Goal: Task Accomplishment & Management: Use online tool/utility

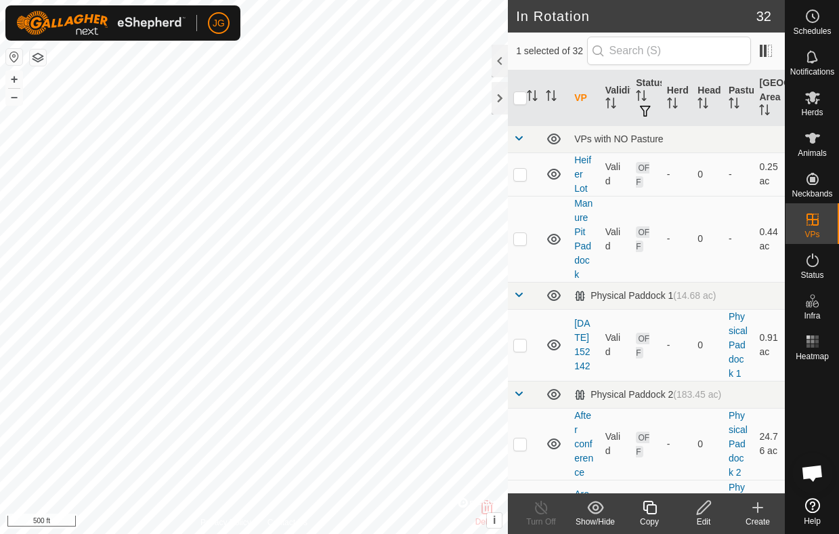
checkbox input "false"
checkbox input "true"
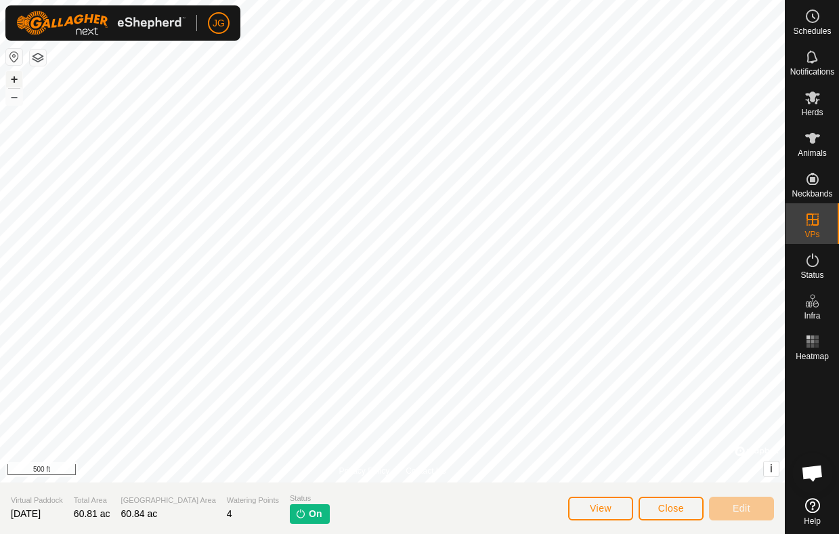
click at [16, 79] on button "+" at bounding box center [14, 79] width 16 height 16
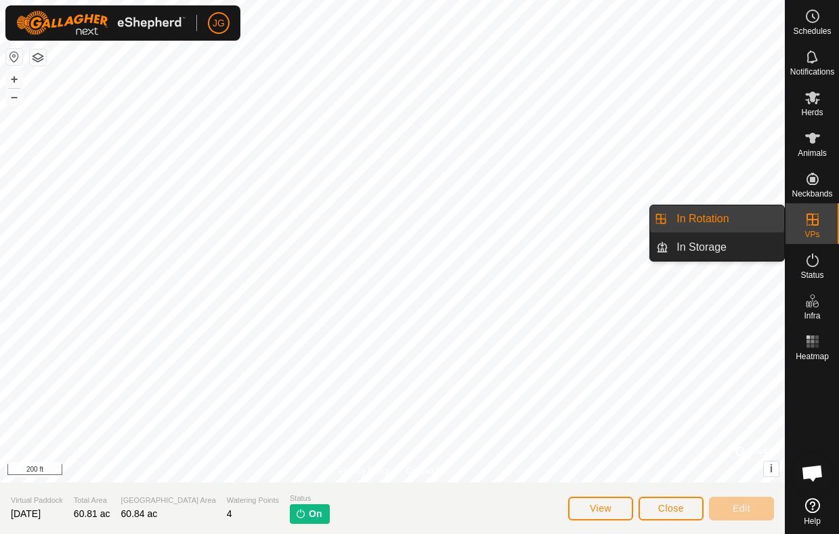
click at [728, 210] on link "In Rotation" at bounding box center [726, 218] width 116 height 27
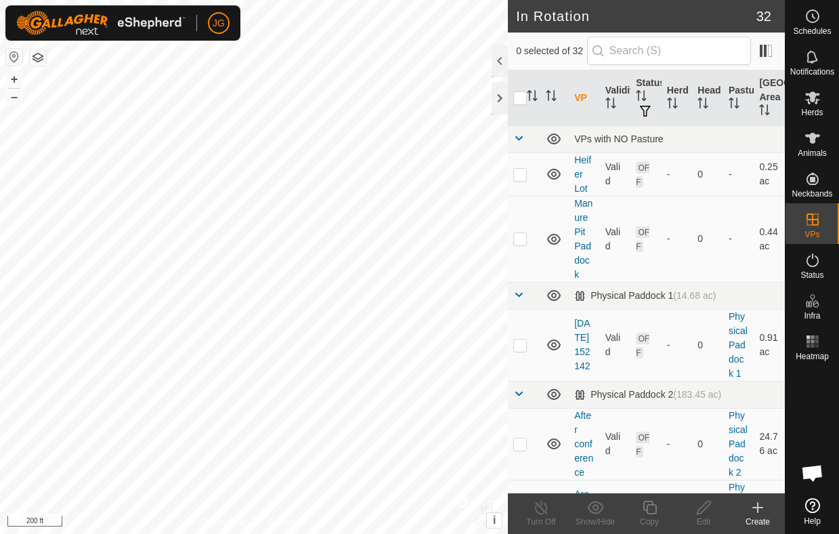
click at [752, 509] on icon at bounding box center [758, 507] width 16 height 16
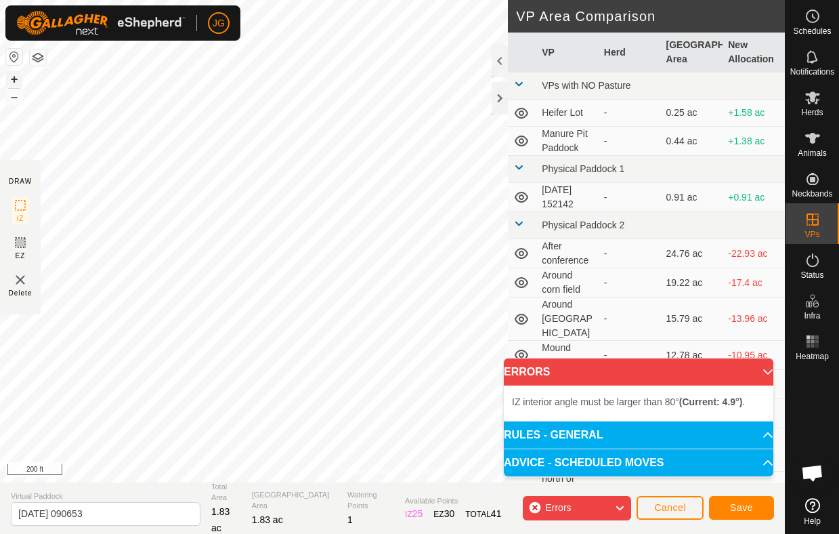
click at [10, 78] on button "+" at bounding box center [14, 79] width 16 height 16
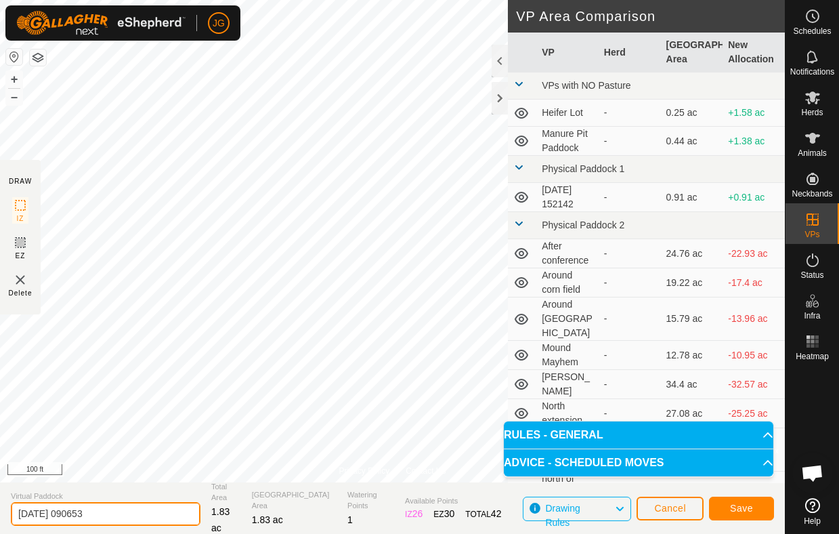
click at [117, 509] on input "2025-10-15 090653" at bounding box center [106, 514] width 190 height 24
drag, startPoint x: 108, startPoint y: 513, endPoint x: -16, endPoint y: 512, distance: 123.3
click at [0, 512] on html "JG Schedules Notifications Herds Animals Neckbands VPs Status Infra Heatmap Hel…" at bounding box center [419, 267] width 839 height 534
type input "loading pen"
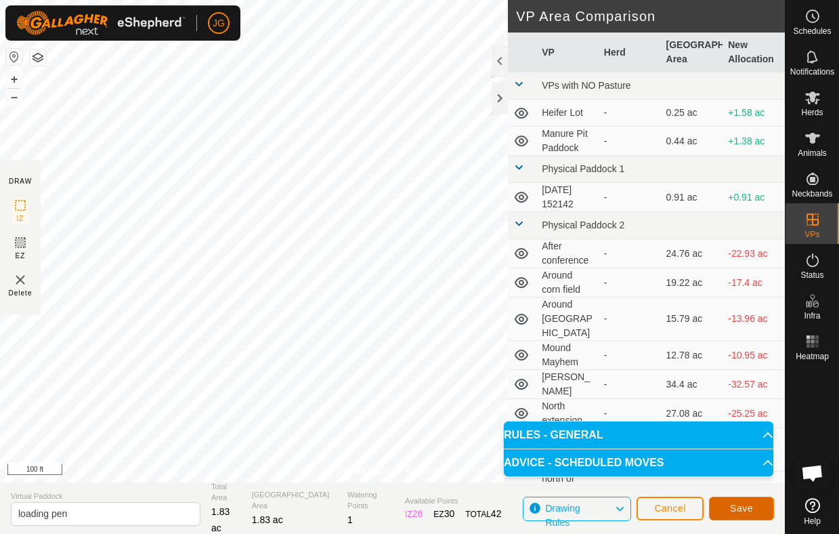
click at [736, 504] on span "Save" at bounding box center [741, 507] width 23 height 11
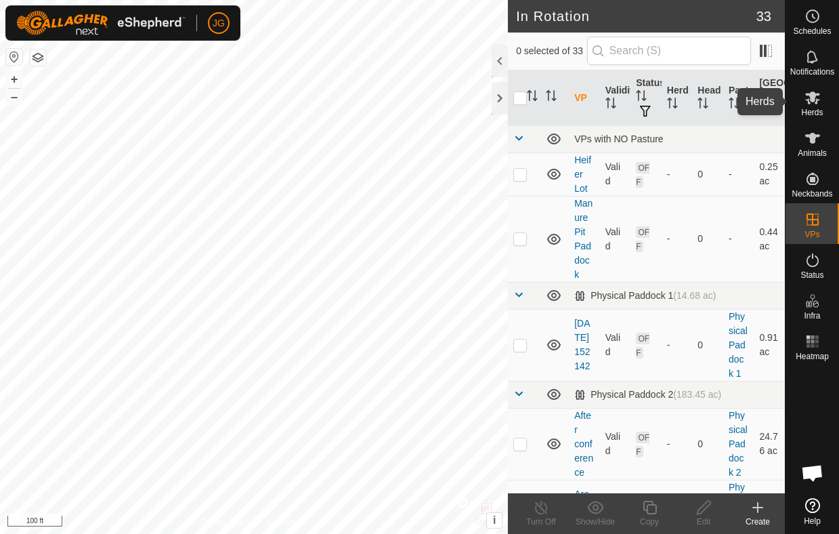
click at [813, 105] on icon at bounding box center [813, 97] width 16 height 16
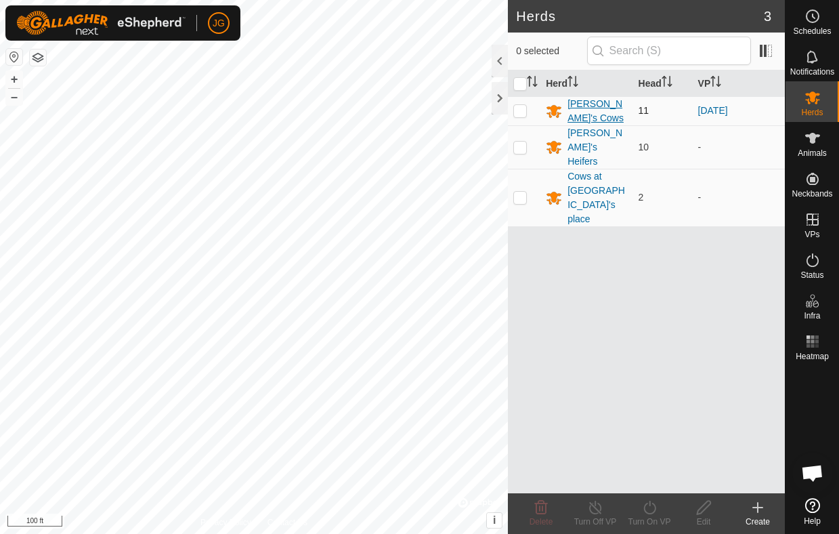
click at [588, 110] on div "[PERSON_NAME]'s Cows" at bounding box center [598, 111] width 60 height 28
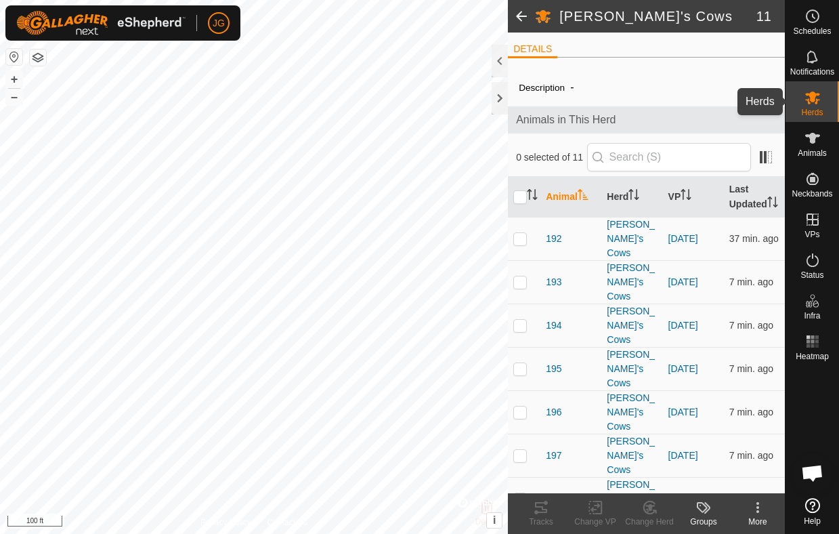
click at [817, 102] on icon at bounding box center [812, 97] width 15 height 13
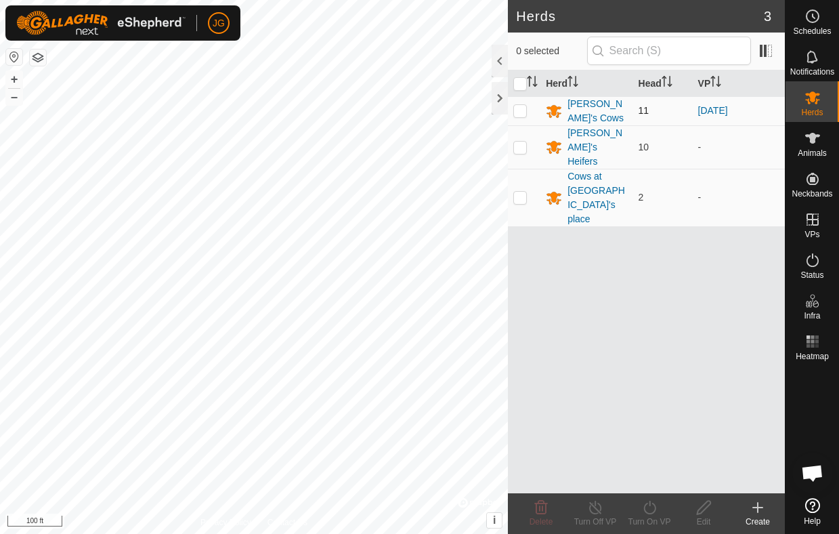
click at [519, 110] on p-checkbox at bounding box center [520, 110] width 14 height 11
checkbox input "true"
click at [651, 504] on icon at bounding box center [649, 507] width 17 height 16
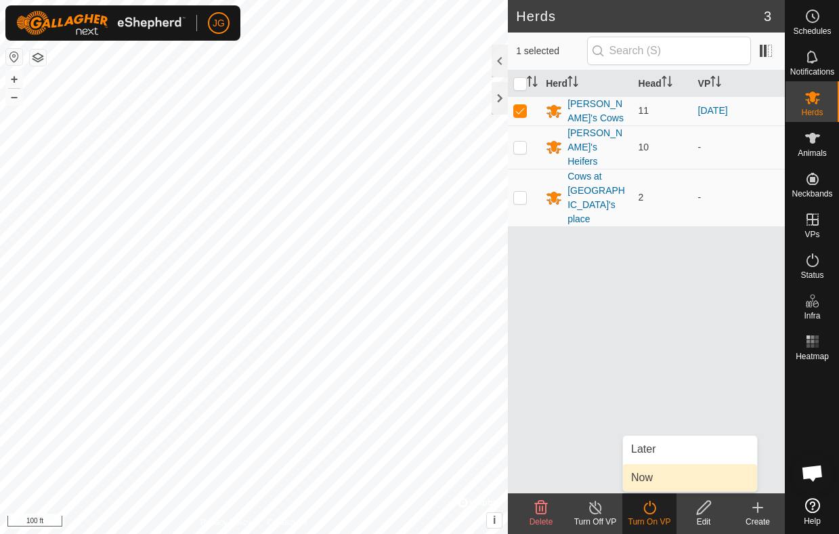
click at [644, 480] on link "Now" at bounding box center [690, 477] width 134 height 27
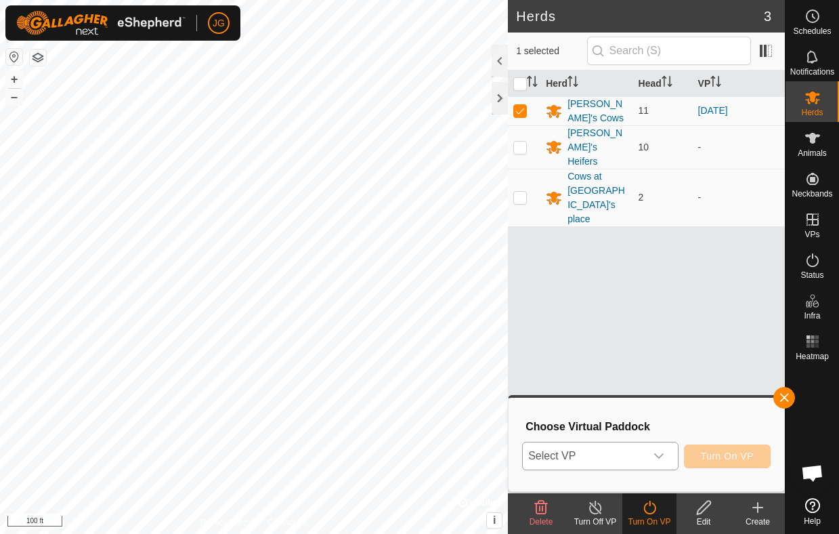
click at [660, 453] on icon "dropdown trigger" at bounding box center [659, 455] width 11 height 11
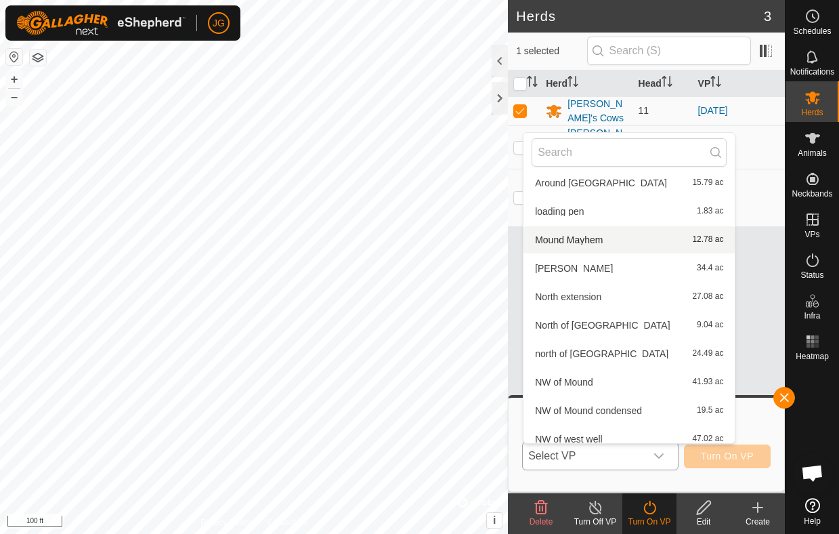
scroll to position [236, 0]
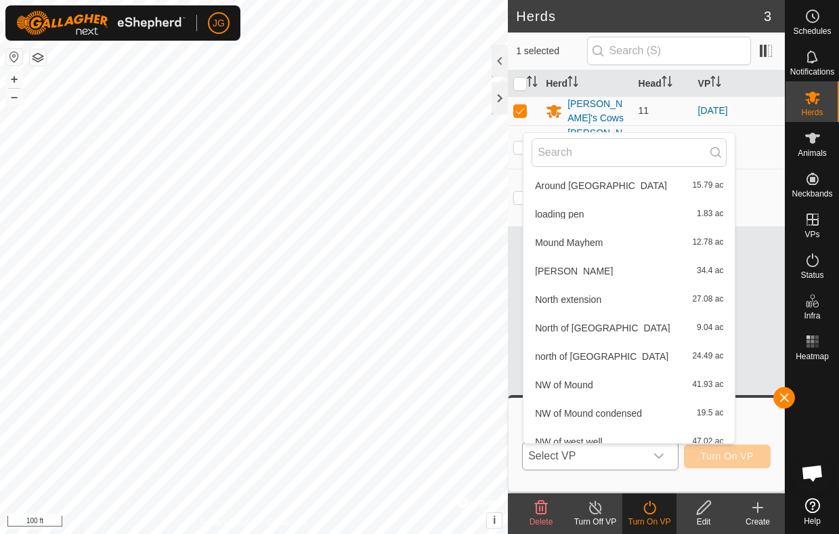
click at [576, 214] on li "loading pen 1.83 ac" at bounding box center [628, 213] width 211 height 27
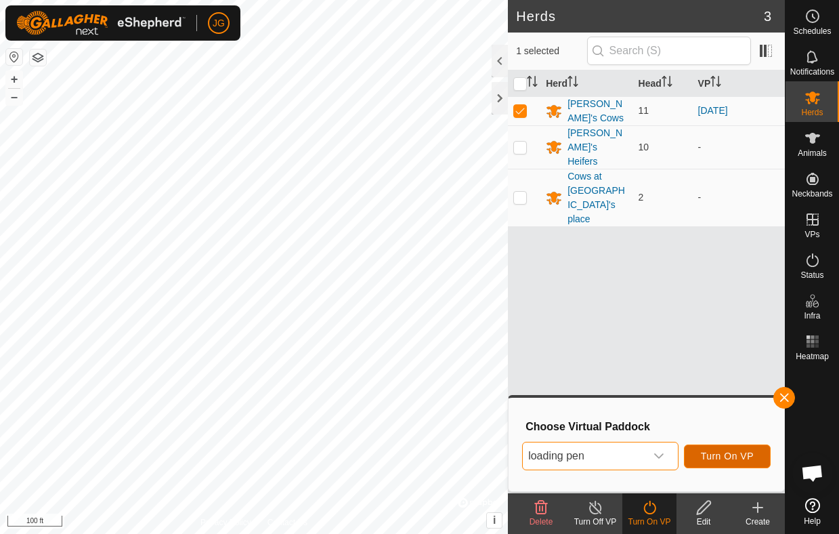
click at [722, 452] on span "Turn On VP" at bounding box center [727, 455] width 53 height 11
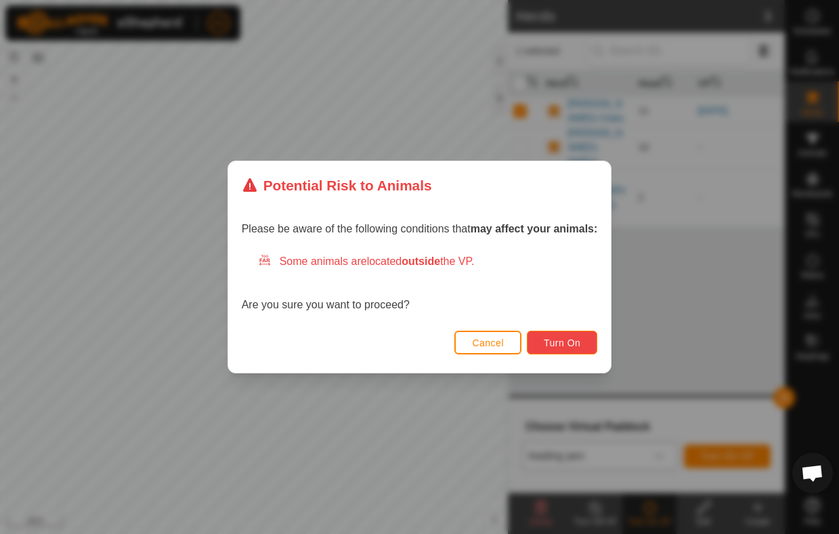
click at [557, 341] on span "Turn On" at bounding box center [562, 342] width 37 height 11
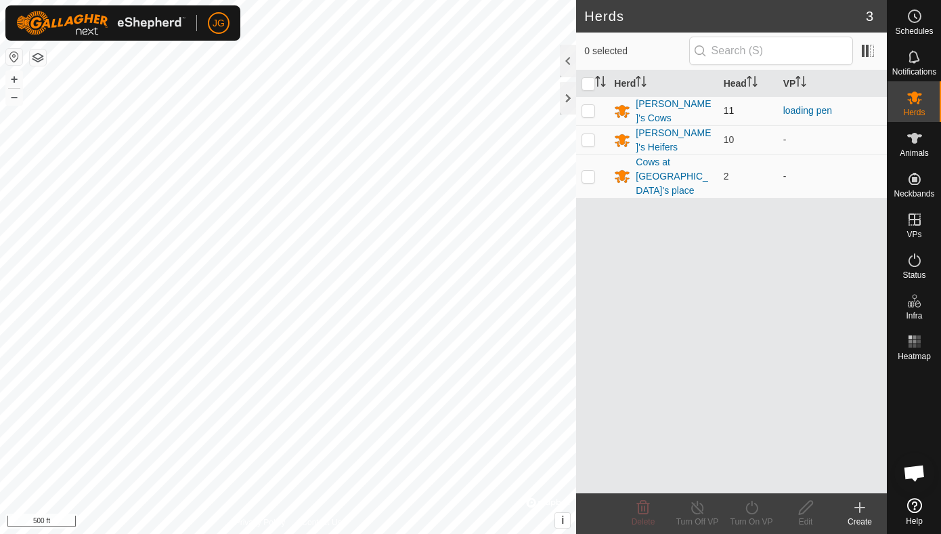
click at [589, 108] on p-checkbox at bounding box center [589, 110] width 14 height 11
checkbox input "true"
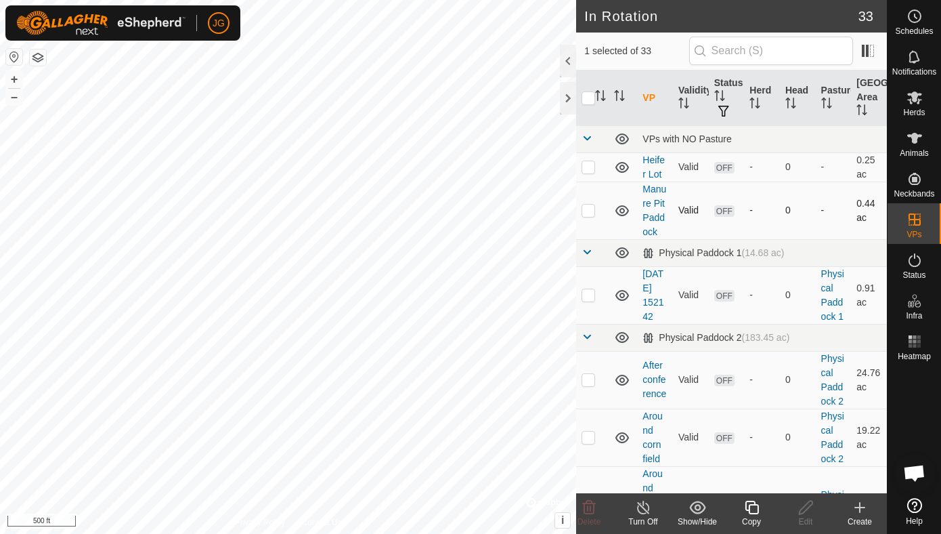
checkbox input "false"
checkbox input "true"
checkbox input "false"
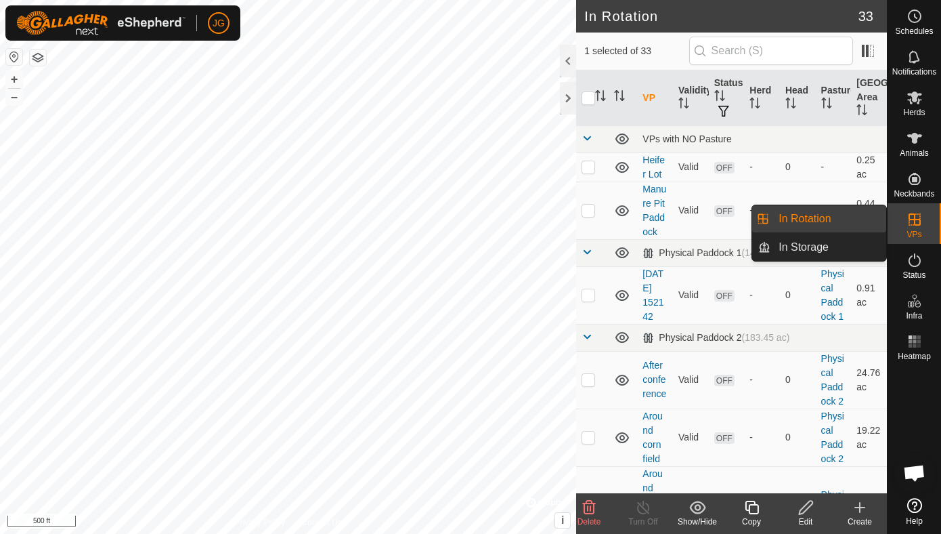
click at [826, 218] on link "In Rotation" at bounding box center [829, 218] width 116 height 27
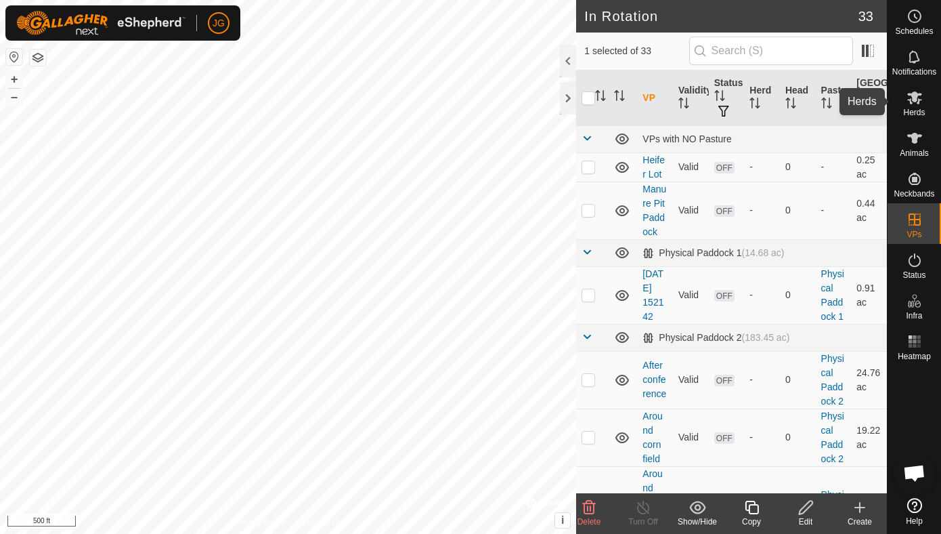
click at [838, 95] on icon at bounding box center [914, 97] width 15 height 13
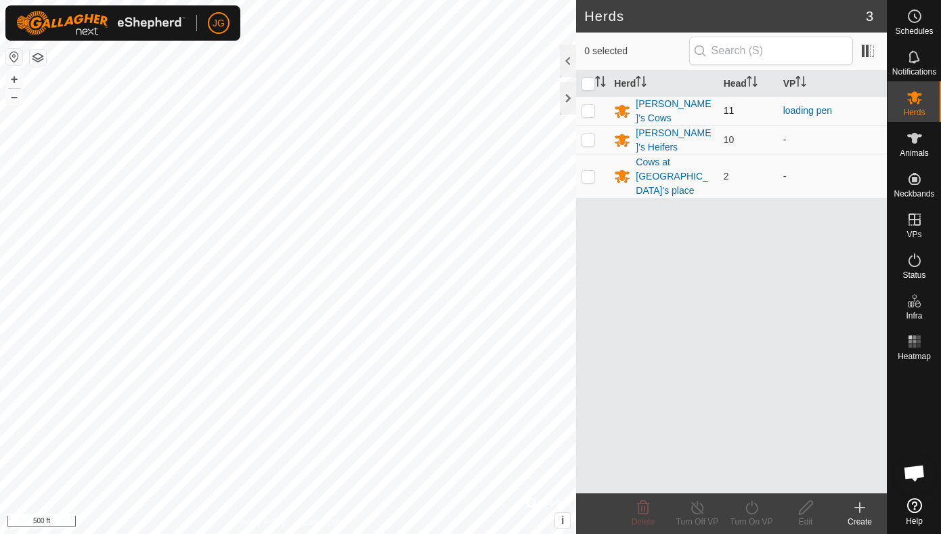
click at [590, 111] on p-checkbox at bounding box center [589, 110] width 14 height 11
checkbox input "true"
click at [748, 511] on icon at bounding box center [752, 507] width 17 height 16
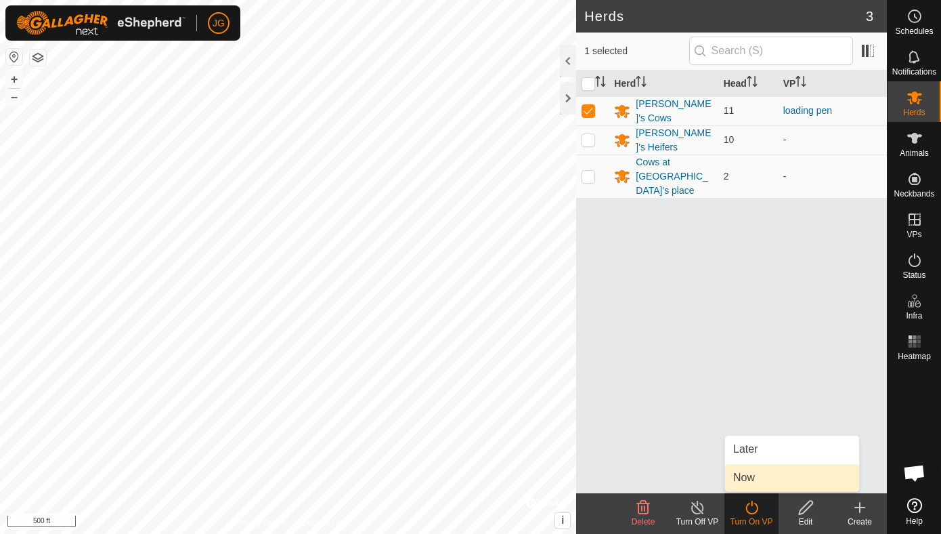
click at [761, 470] on link "Now" at bounding box center [792, 477] width 134 height 27
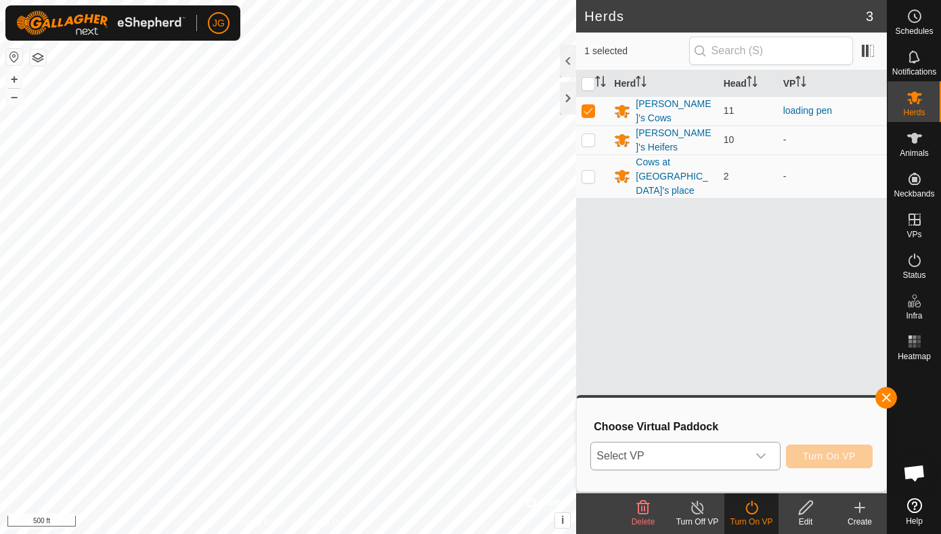
click at [763, 462] on div "dropdown trigger" at bounding box center [761, 455] width 27 height 27
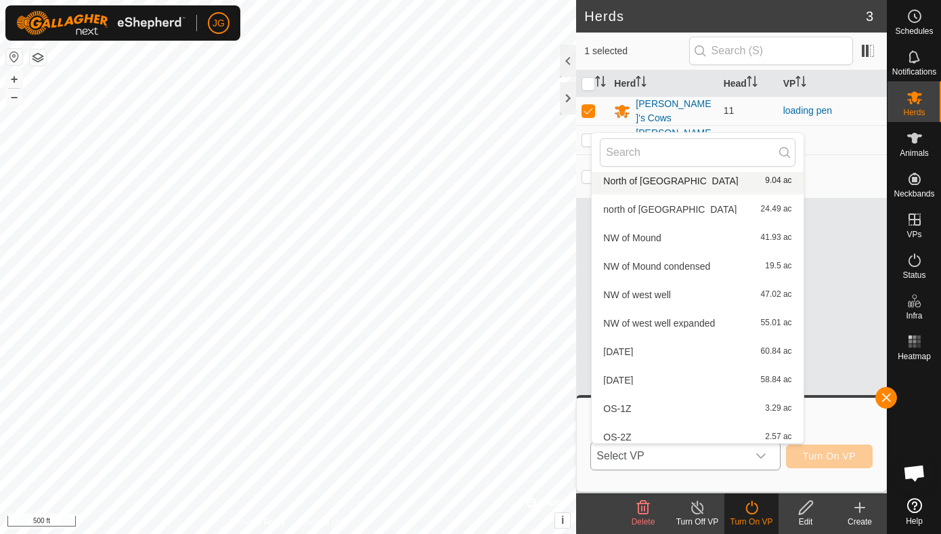
scroll to position [380, 0]
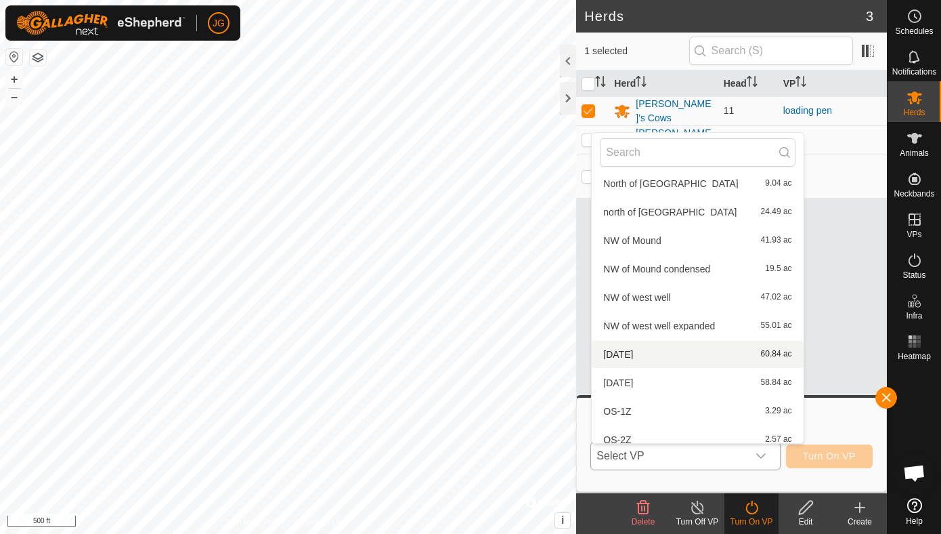
click at [615, 354] on li "Oct 5 60.84 ac" at bounding box center [697, 354] width 211 height 27
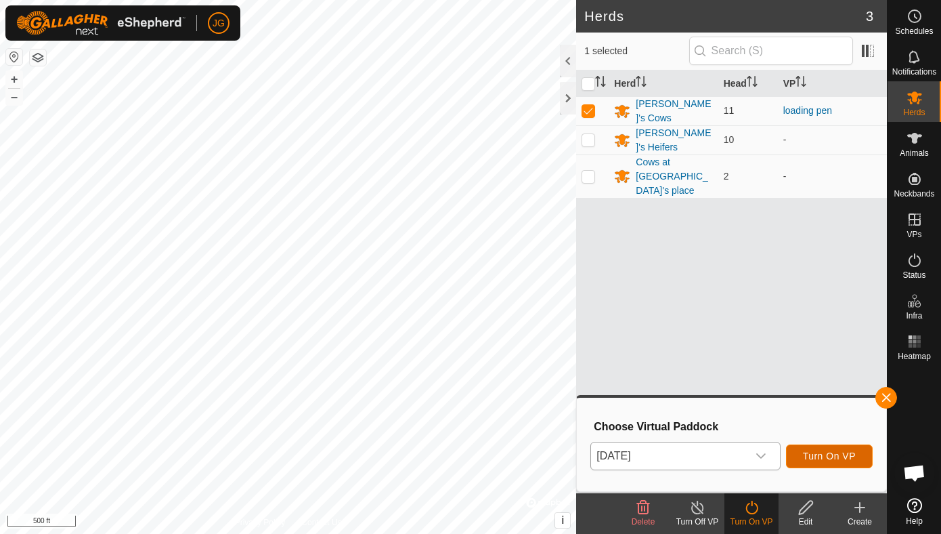
click at [838, 444] on button "Turn On VP" at bounding box center [829, 456] width 87 height 24
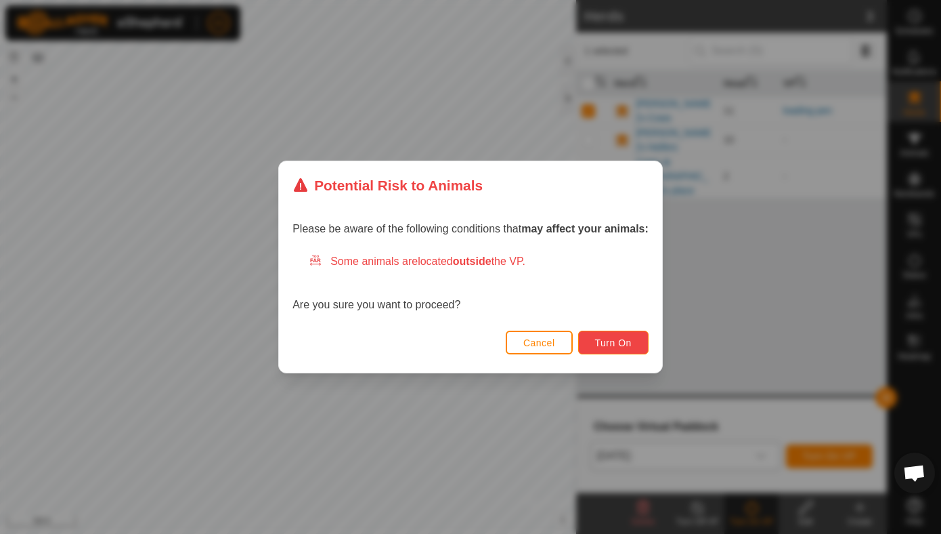
click at [613, 347] on span "Turn On" at bounding box center [613, 342] width 37 height 11
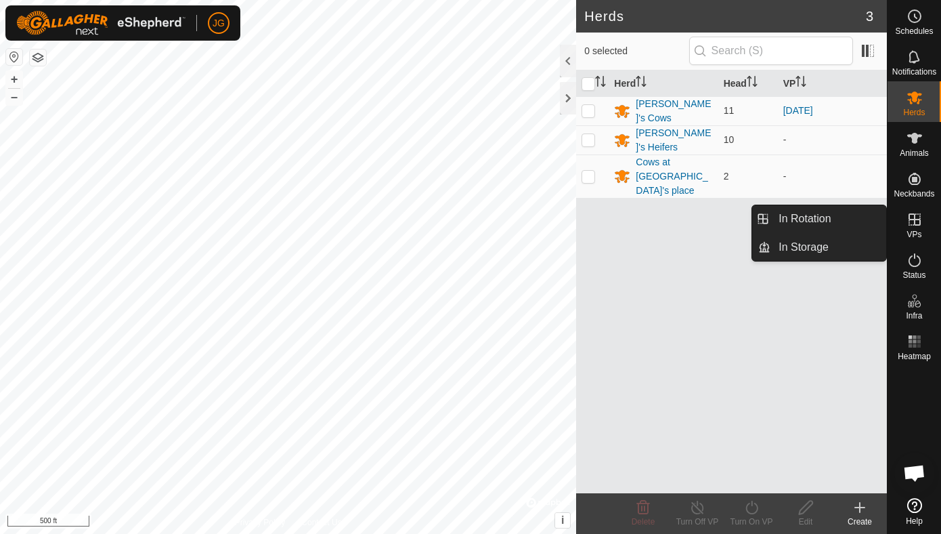
click at [913, 226] on icon at bounding box center [915, 219] width 16 height 16
click at [916, 219] on icon at bounding box center [915, 219] width 12 height 12
click at [913, 215] on icon at bounding box center [915, 219] width 12 height 12
click at [796, 214] on link "In Rotation" at bounding box center [829, 218] width 116 height 27
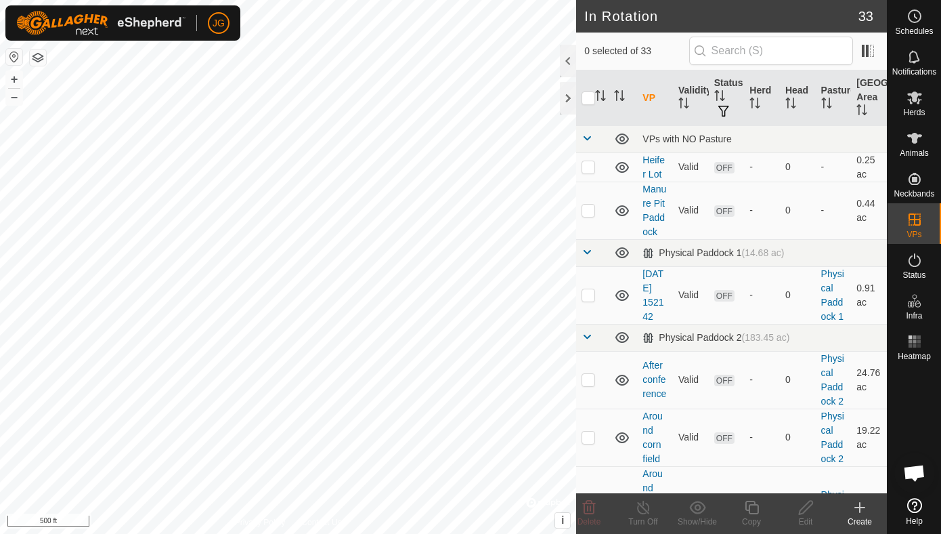
click at [861, 509] on icon at bounding box center [860, 507] width 16 height 16
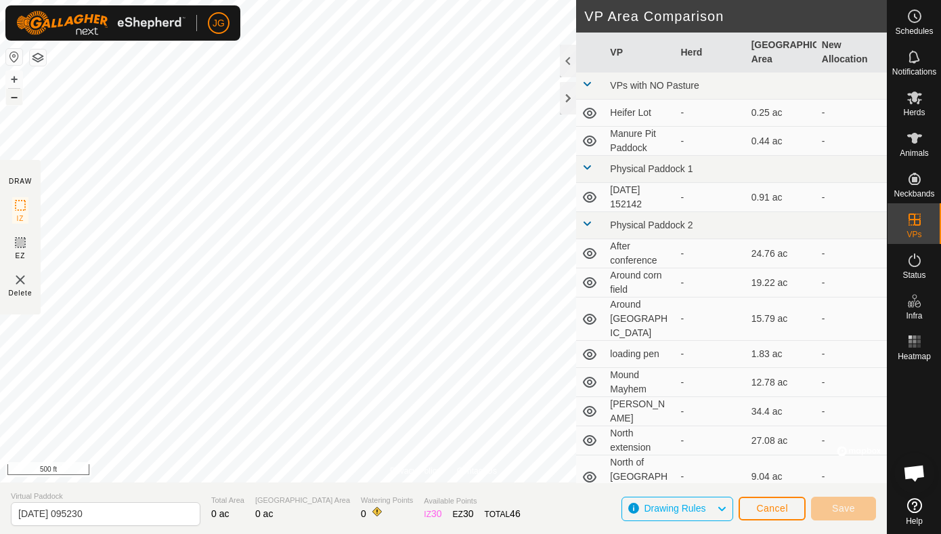
click at [12, 100] on button "–" at bounding box center [14, 97] width 16 height 16
click at [14, 74] on button "+" at bounding box center [14, 79] width 16 height 16
click at [15, 75] on button "+" at bounding box center [14, 79] width 16 height 16
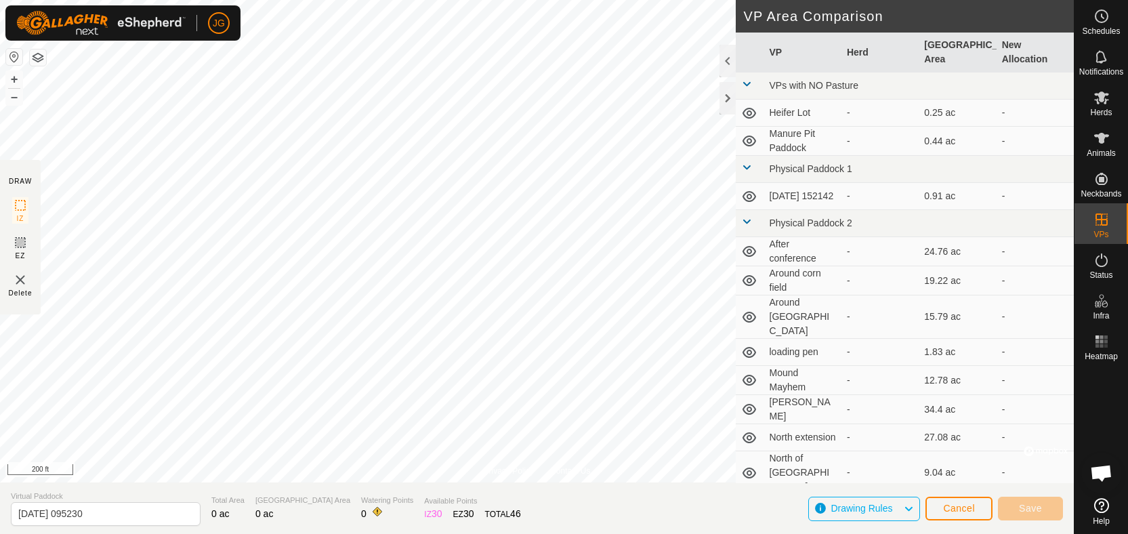
click at [473, 495] on section "Virtual Paddock 2025-10-15 095230 Total Area 0 ac Grazing Area 0 ac Watering Po…" at bounding box center [536, 507] width 1073 height 51
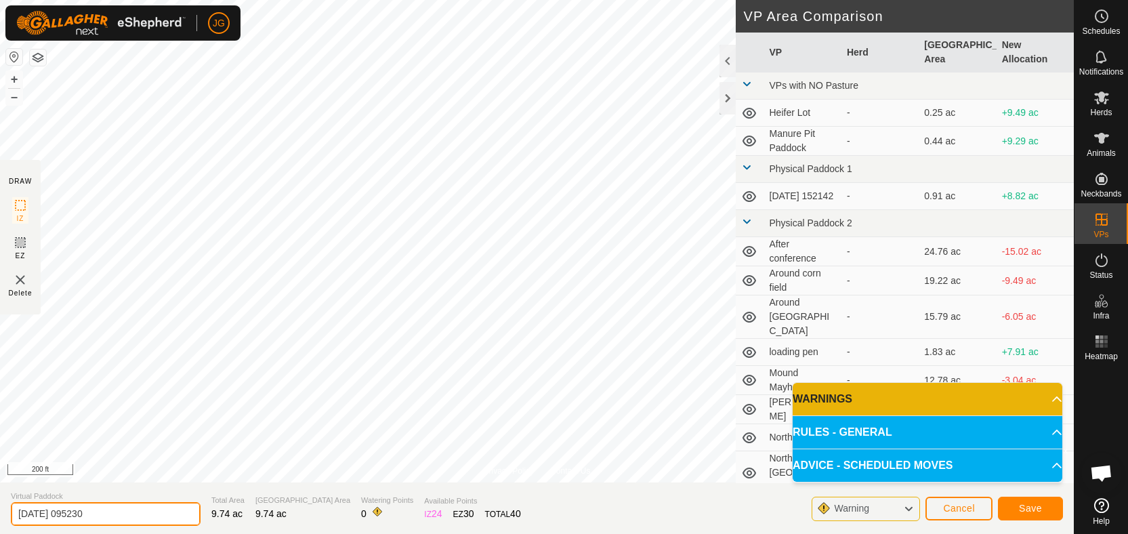
click at [123, 516] on input "2025-10-15 095230" at bounding box center [106, 514] width 190 height 24
drag, startPoint x: 123, startPoint y: 516, endPoint x: -13, endPoint y: 530, distance: 136.9
click at [0, 530] on html "JG Schedules Notifications Herds Animals Neckbands VPs Status Infra Heatmap Hel…" at bounding box center [564, 267] width 1128 height 534
type input "H"
type input "[PERSON_NAME]'s girlfriend"
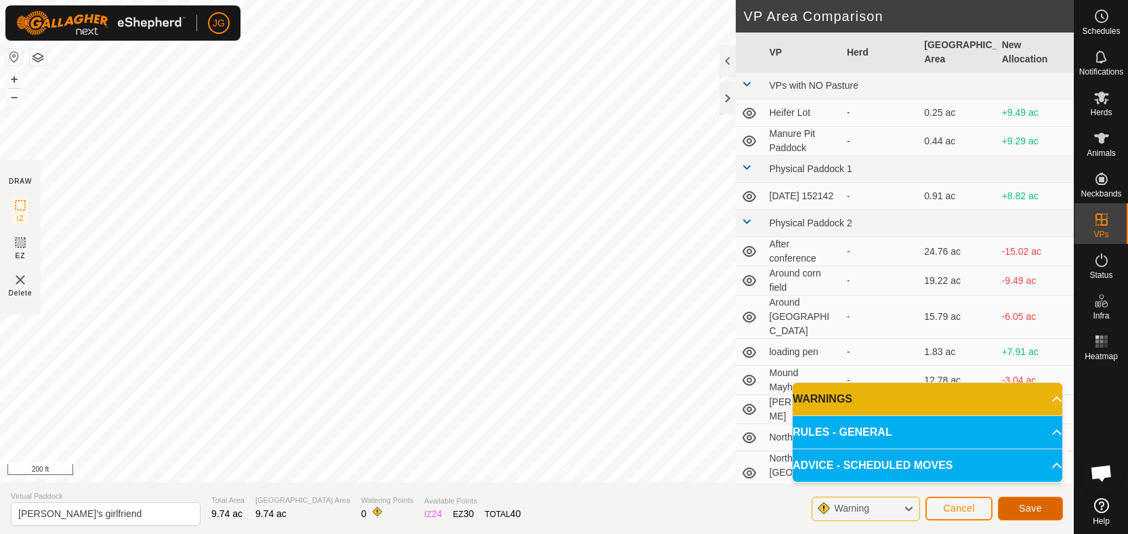
click at [941, 507] on span "Save" at bounding box center [1030, 507] width 23 height 11
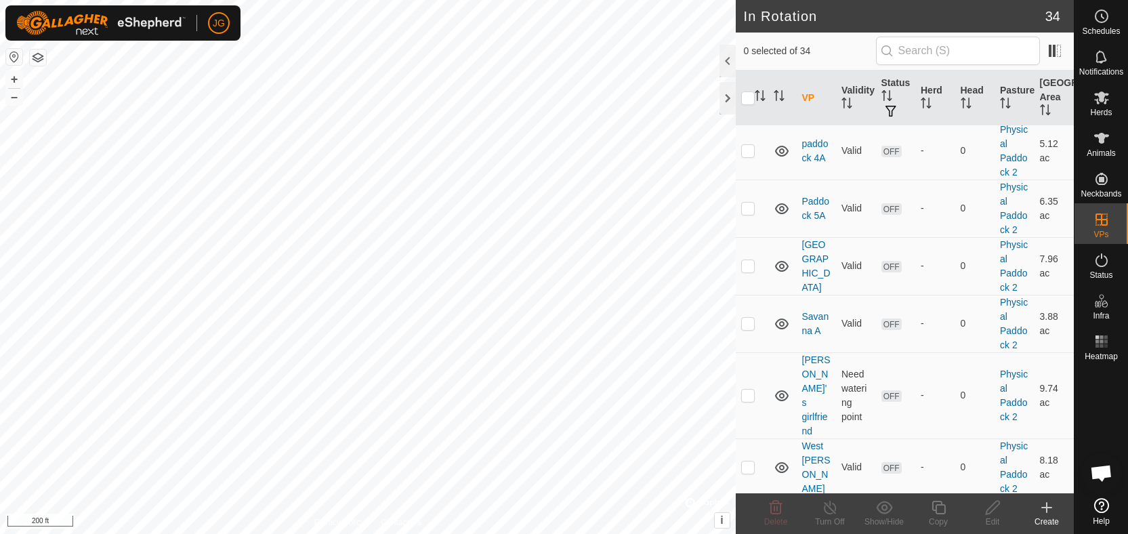
scroll to position [1631, 0]
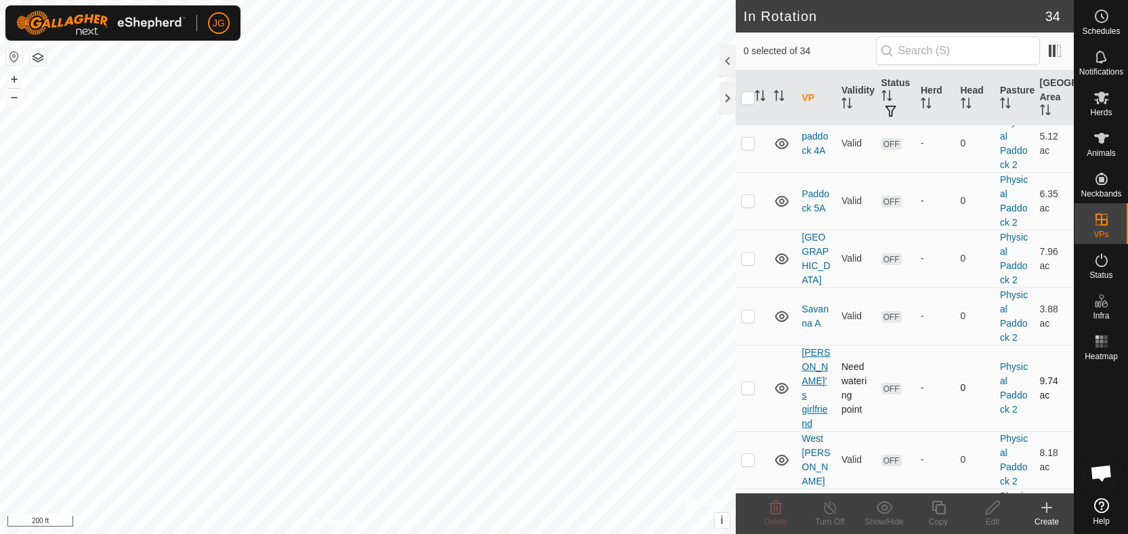
click at [811, 347] on link "[PERSON_NAME]'s girlfriend" at bounding box center [816, 388] width 28 height 82
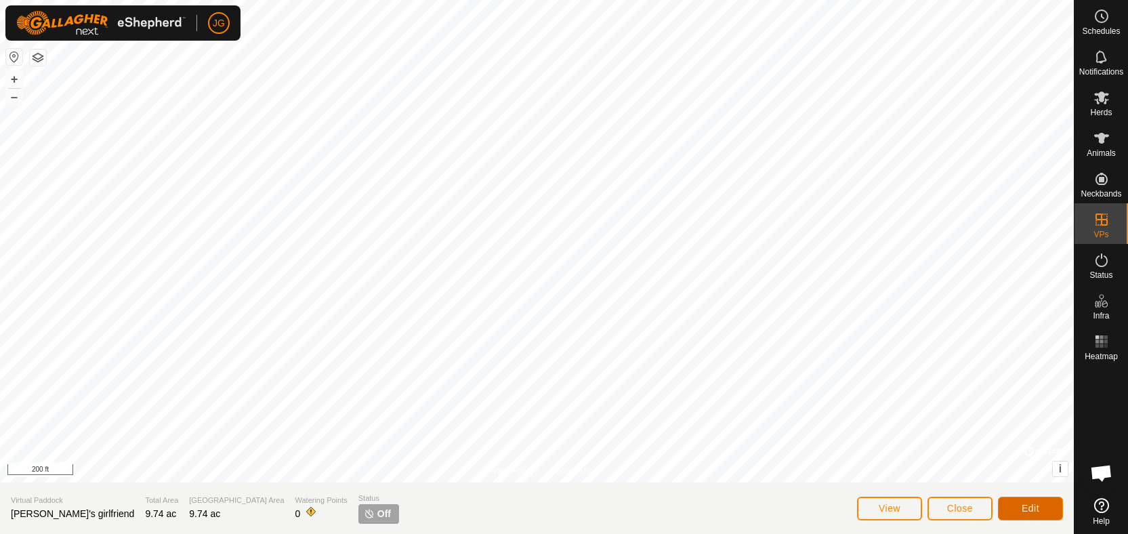
click at [941, 511] on span "Edit" at bounding box center [1030, 507] width 18 height 11
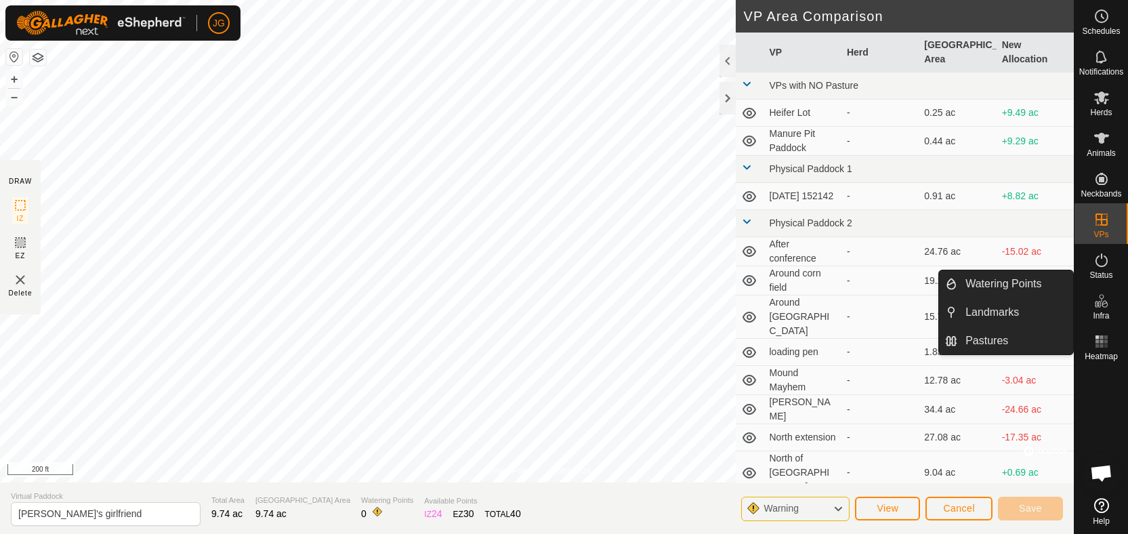
drag, startPoint x: 1105, startPoint y: 288, endPoint x: 1106, endPoint y: 301, distance: 12.2
click at [941, 301] on icon at bounding box center [1101, 301] width 16 height 16
click at [941, 280] on link "Watering Points" at bounding box center [1015, 283] width 116 height 27
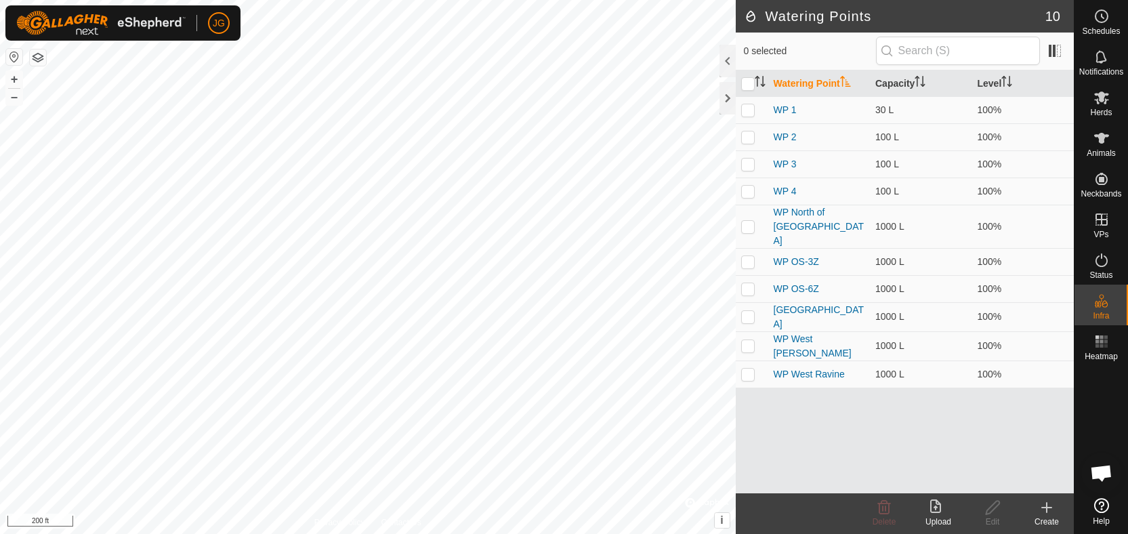
click at [941, 511] on icon at bounding box center [1046, 507] width 16 height 16
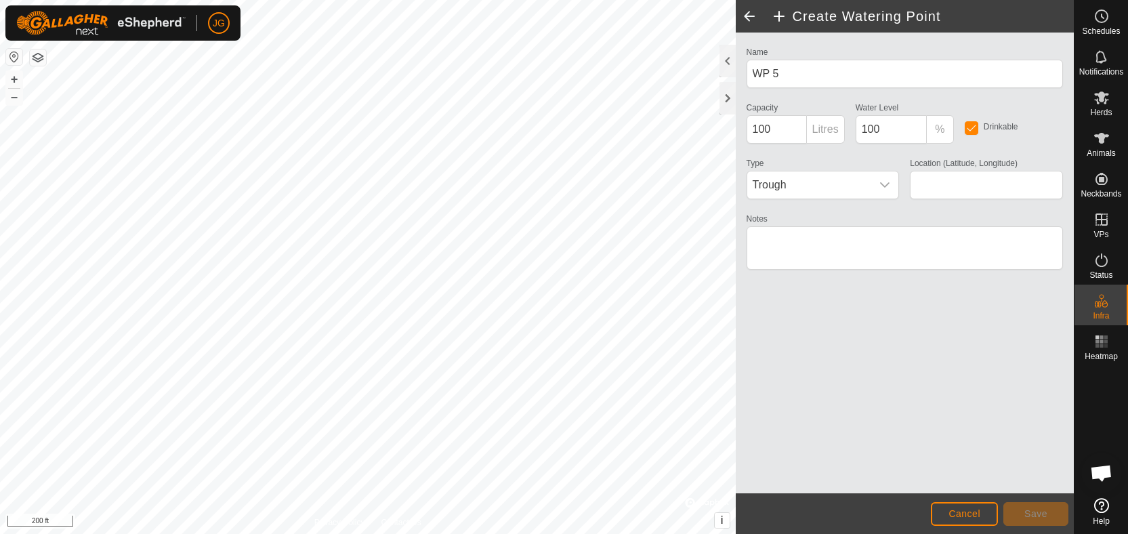
type input "42.522503, -90.550743"
click at [941, 513] on span "Save" at bounding box center [1035, 513] width 23 height 11
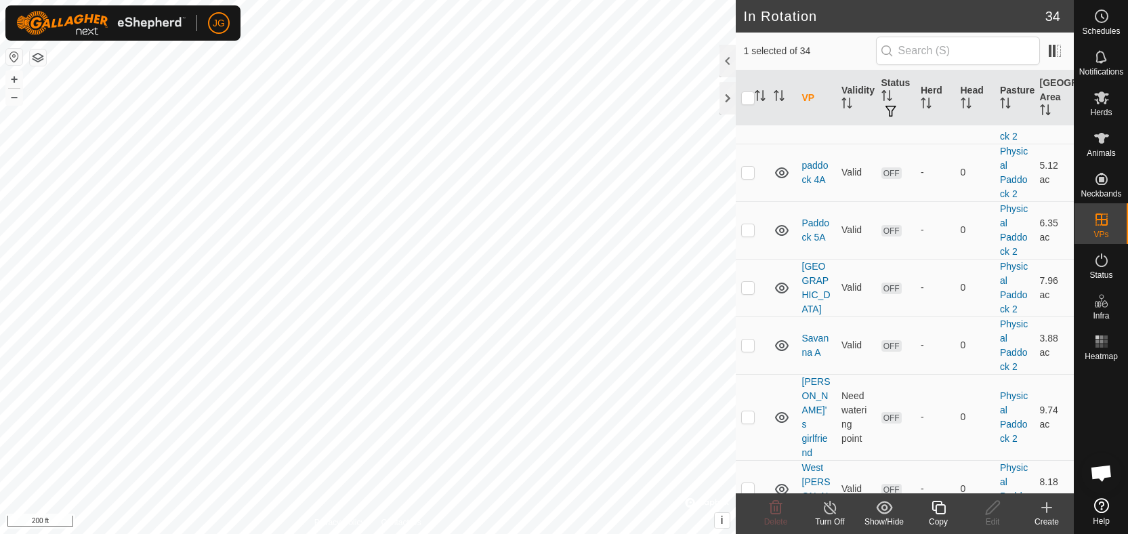
scroll to position [1627, 0]
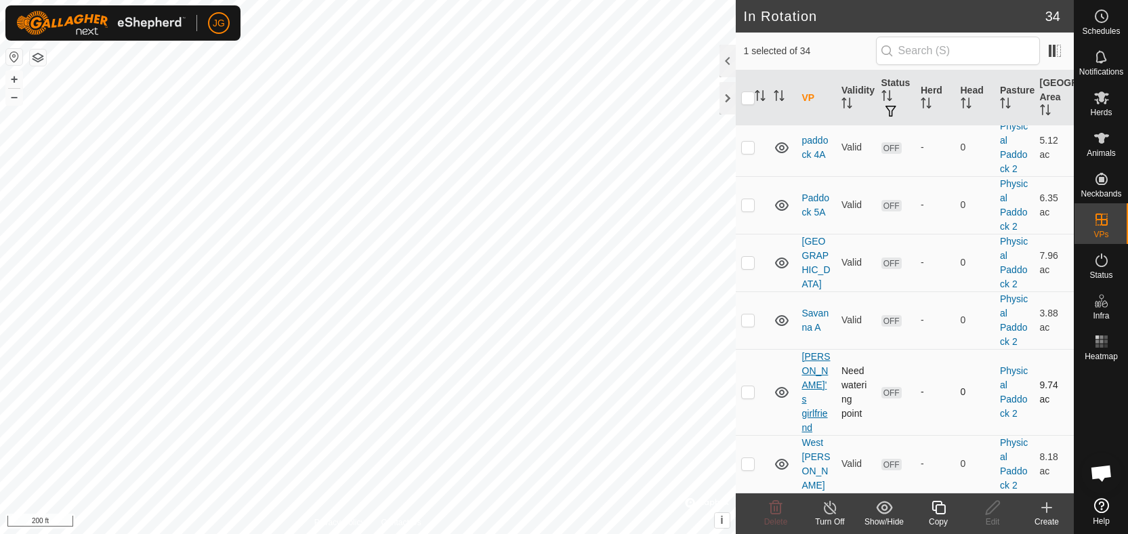
click at [813, 351] on link "[PERSON_NAME]'s girlfriend" at bounding box center [816, 392] width 28 height 82
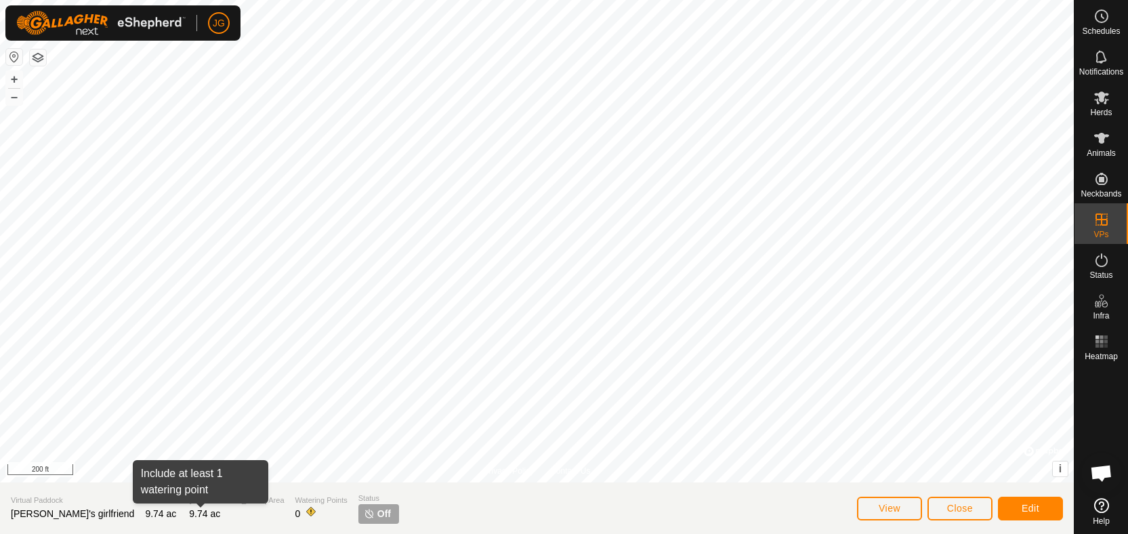
click at [305, 511] on span at bounding box center [310, 511] width 11 height 11
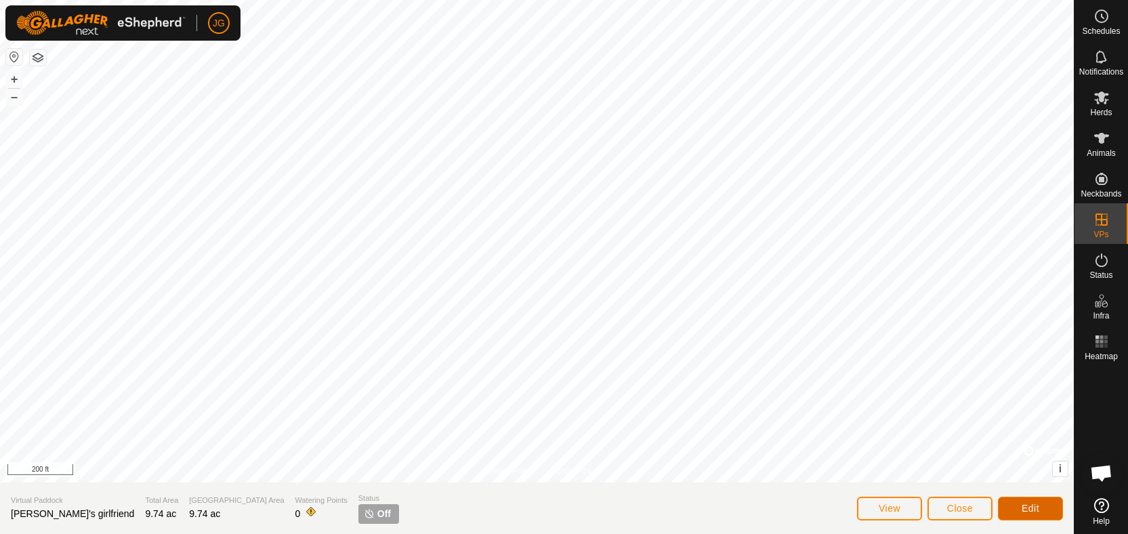
click at [941, 506] on span "Edit" at bounding box center [1030, 507] width 18 height 11
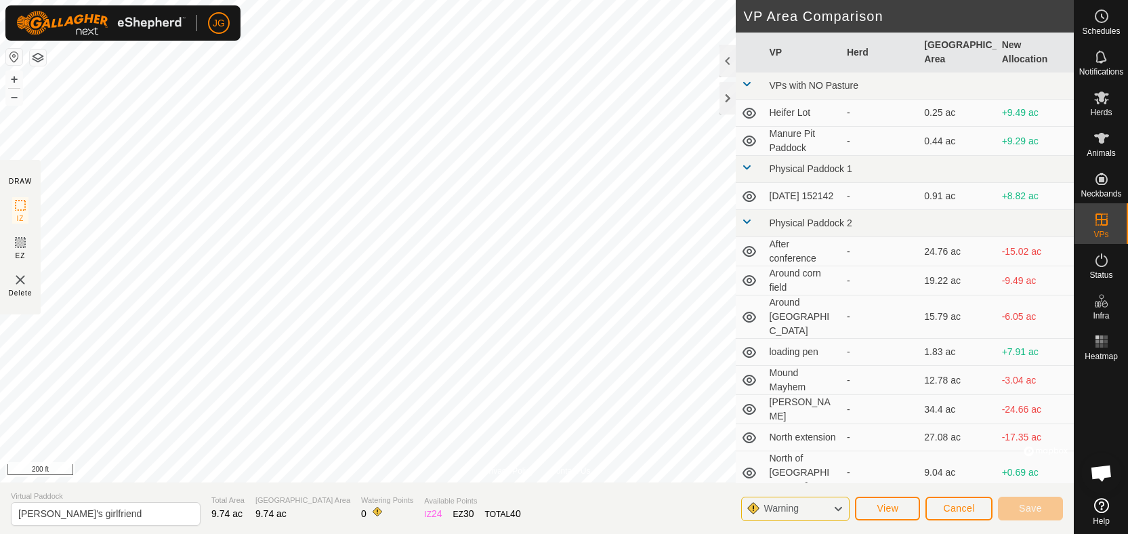
click at [840, 509] on icon at bounding box center [837, 509] width 11 height 18
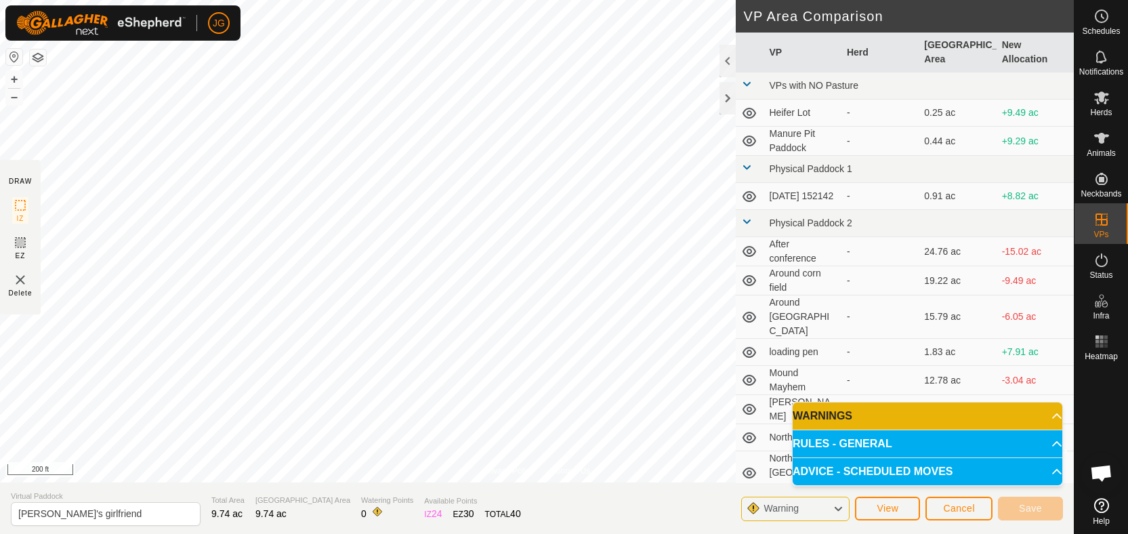
click at [941, 467] on p-accordion-header "ADVICE - SCHEDULED MOVES" at bounding box center [927, 471] width 270 height 27
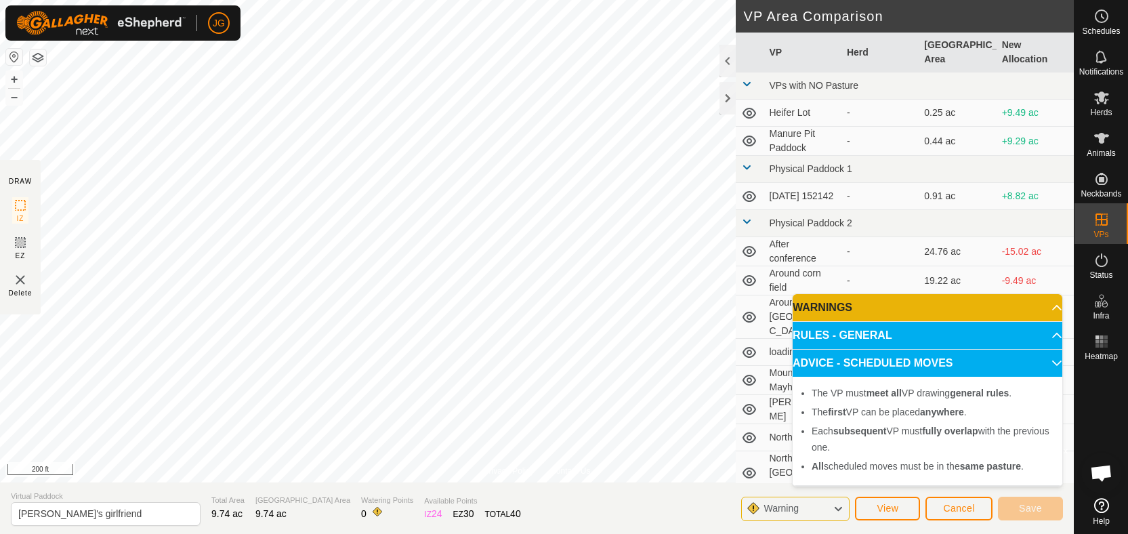
click at [941, 333] on p-accordion-header "RULES - GENERAL" at bounding box center [927, 335] width 270 height 27
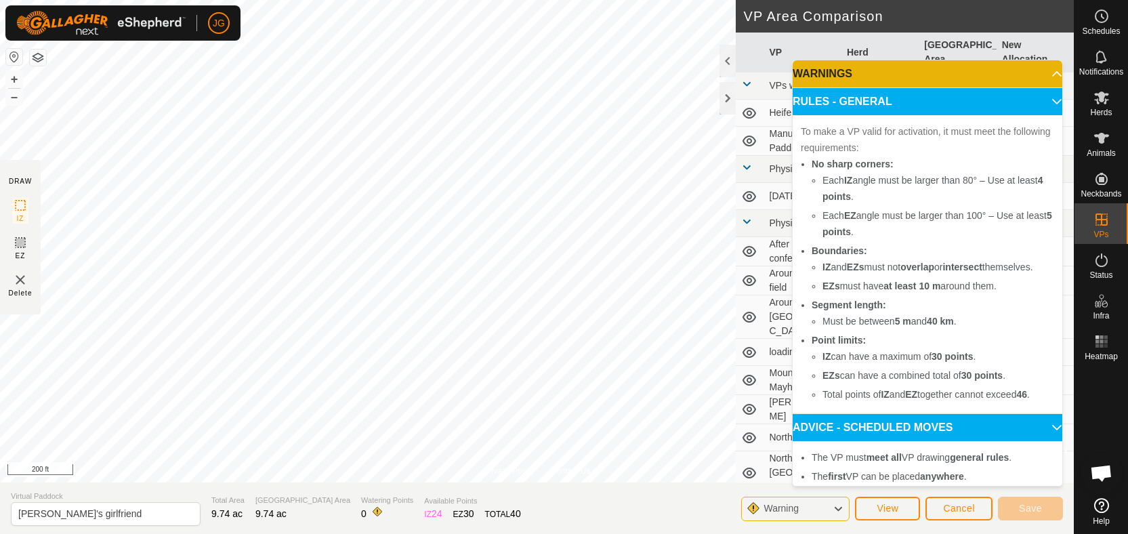
click at [941, 74] on p-accordion-header "WARNINGS" at bounding box center [927, 73] width 270 height 27
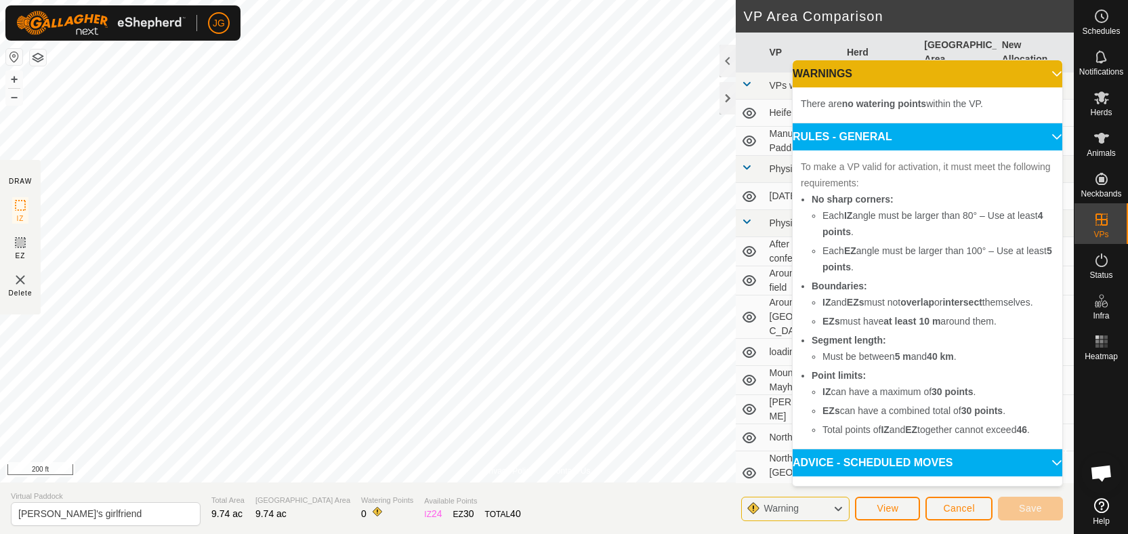
click at [564, 506] on section "Virtual Paddock Troy's girlfriend Total Area 9.74 ac Grazing Area 9.74 ac Water…" at bounding box center [536, 507] width 1073 height 51
click at [941, 509] on span "Cancel" at bounding box center [959, 507] width 32 height 11
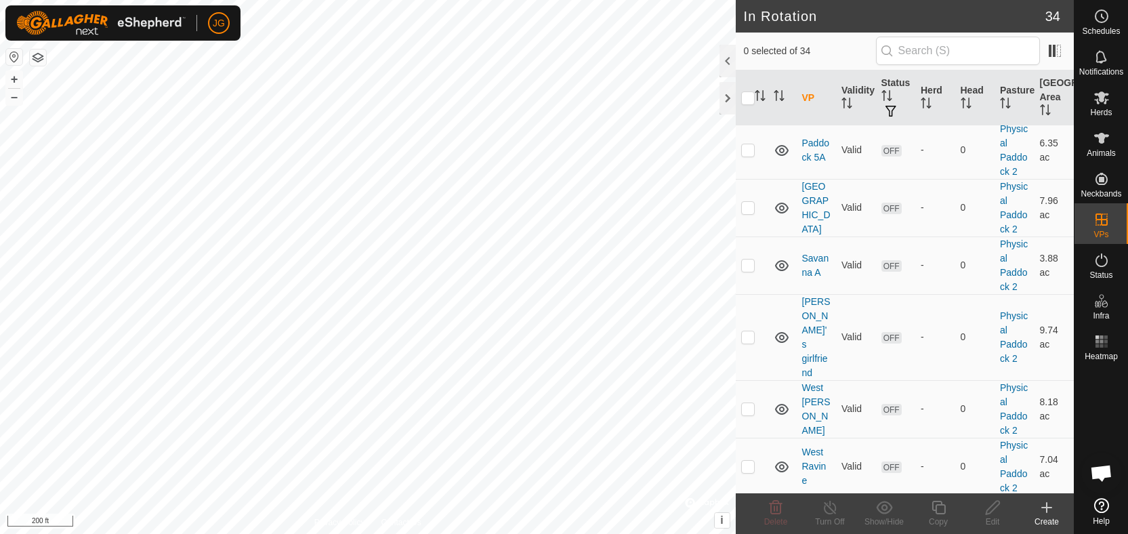
scroll to position [1692, 0]
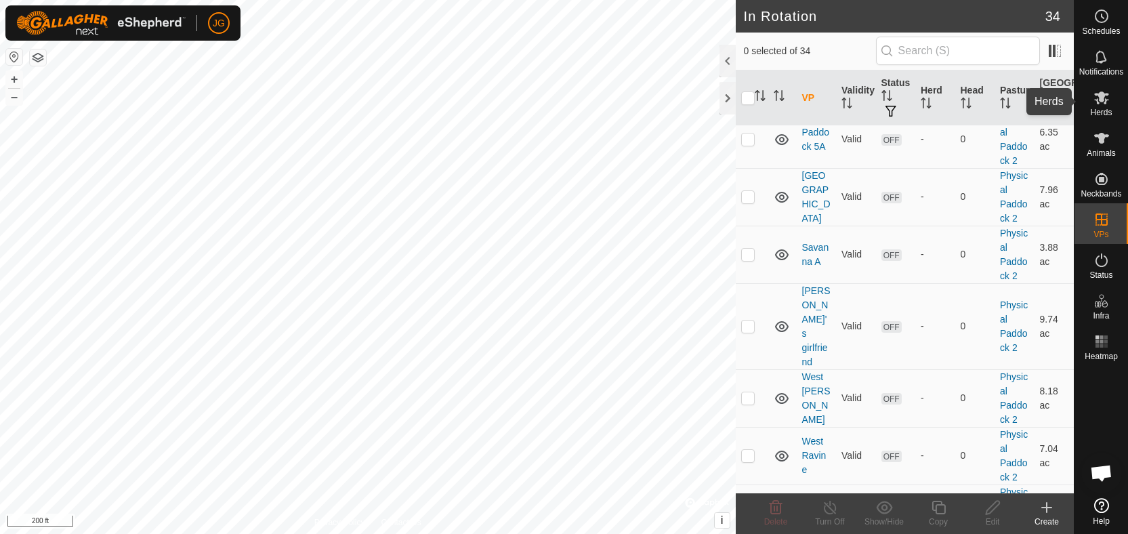
click at [941, 103] on icon at bounding box center [1101, 97] width 15 height 13
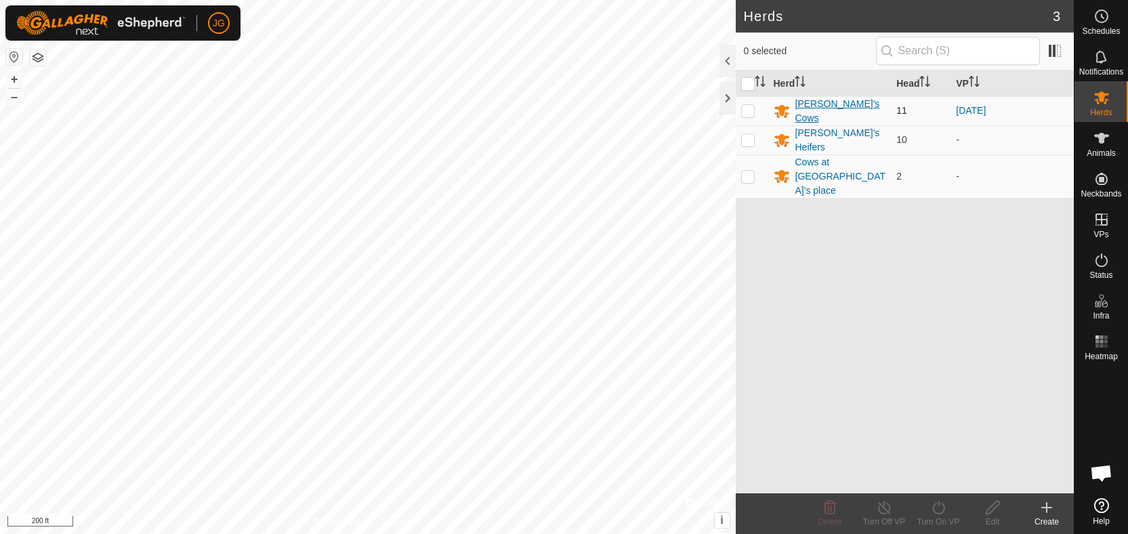
click at [825, 111] on div "[PERSON_NAME]'s Cows" at bounding box center [840, 111] width 91 height 28
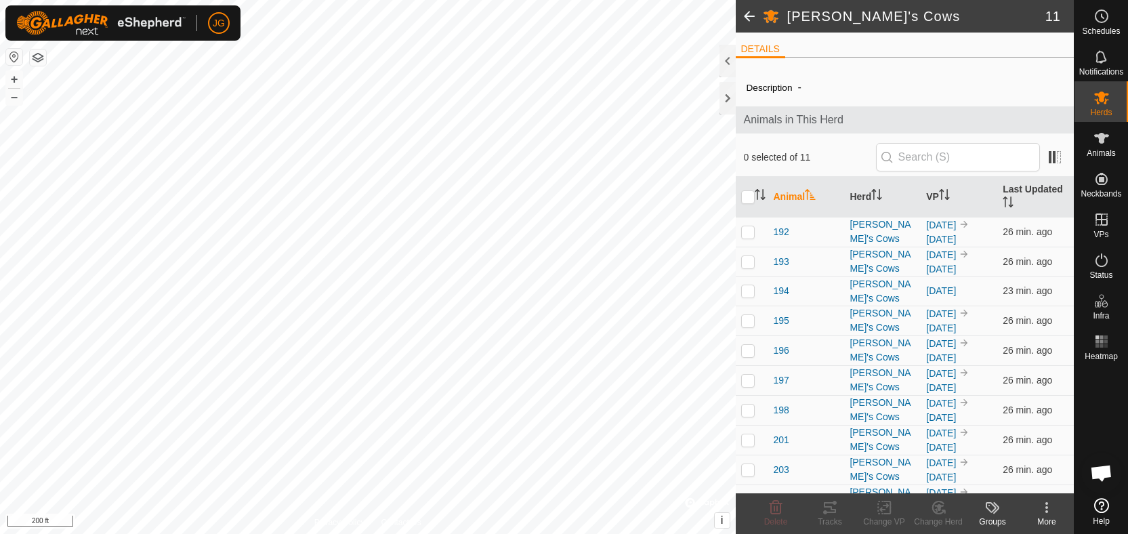
click at [748, 15] on span at bounding box center [748, 16] width 27 height 33
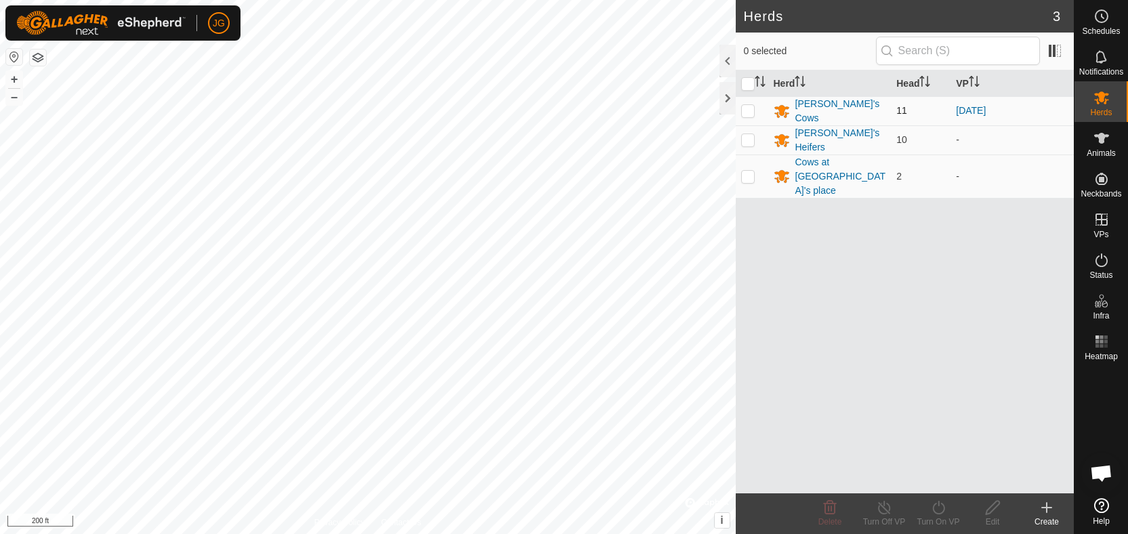
click at [742, 110] on p-checkbox at bounding box center [748, 110] width 14 height 11
checkbox input "true"
click at [937, 512] on icon at bounding box center [938, 507] width 17 height 16
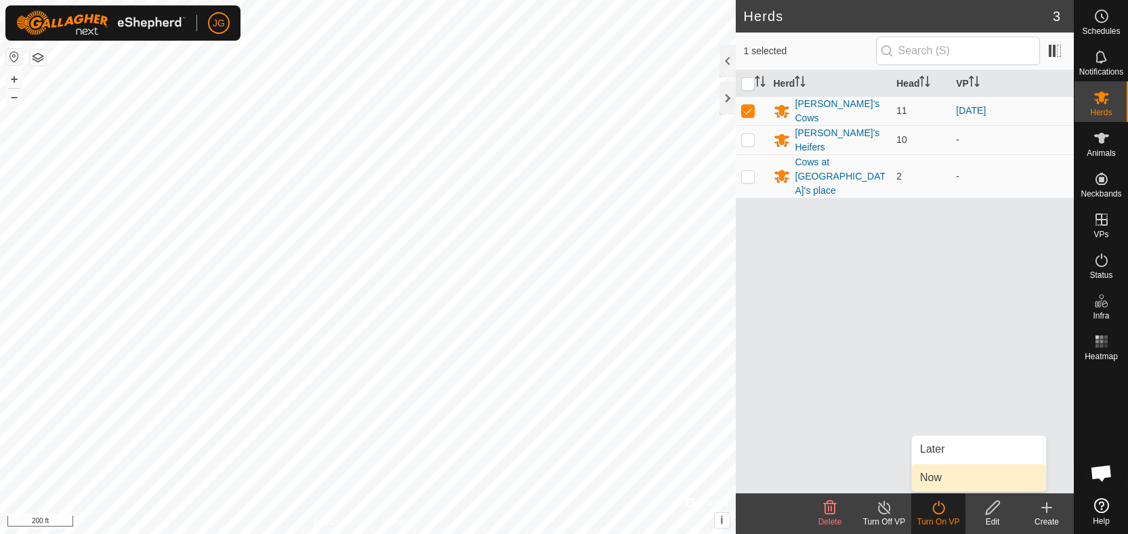
click at [935, 479] on link "Now" at bounding box center [979, 477] width 134 height 27
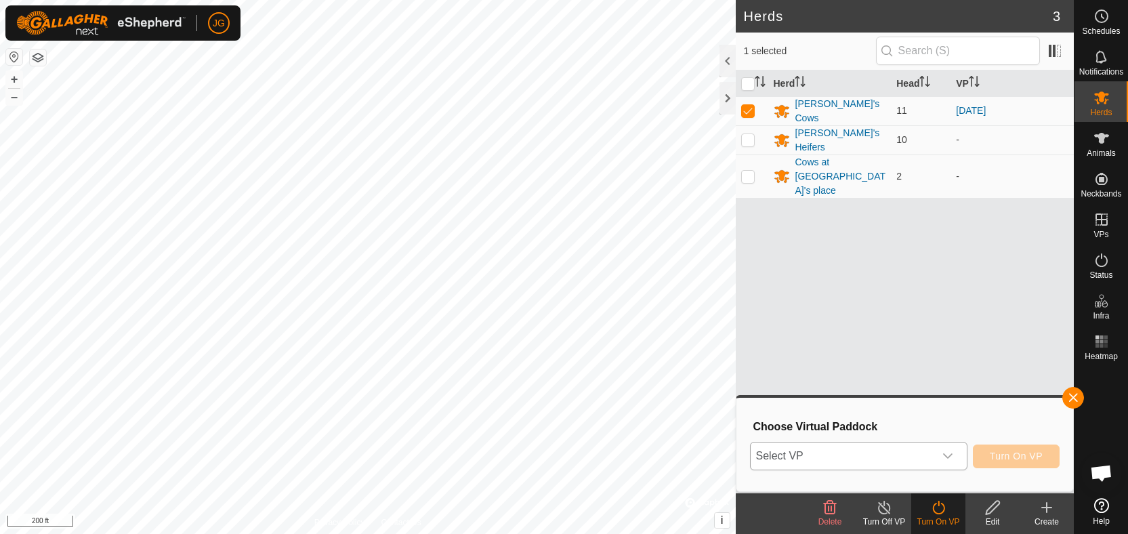
click at [941, 458] on icon "dropdown trigger" at bounding box center [947, 455] width 11 height 11
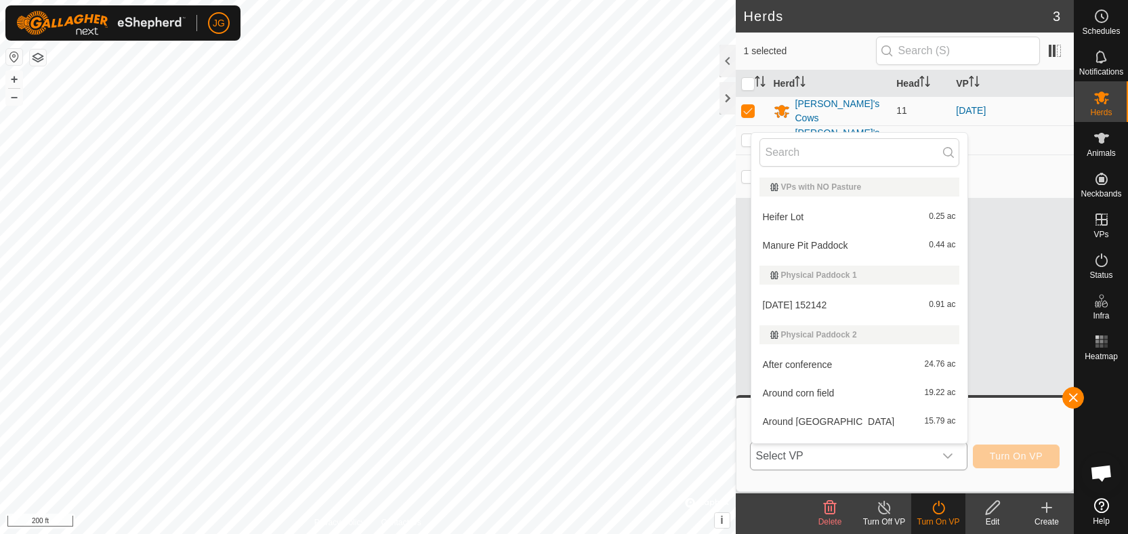
scroll to position [721, 0]
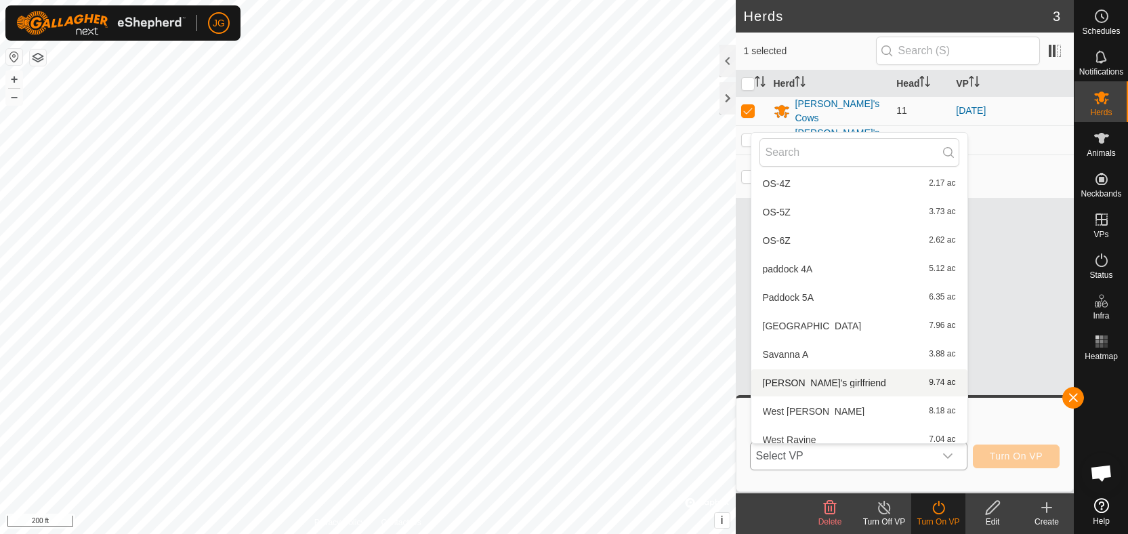
click at [820, 383] on li "Troy's girlfriend 9.74 ac" at bounding box center [859, 382] width 216 height 27
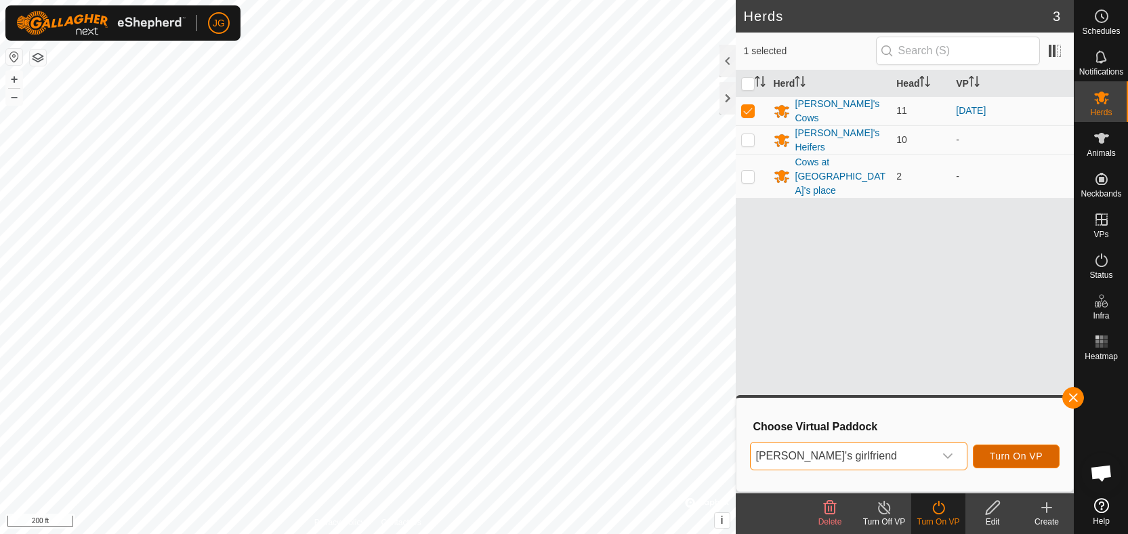
click at [941, 453] on span "Turn On VP" at bounding box center [1015, 455] width 53 height 11
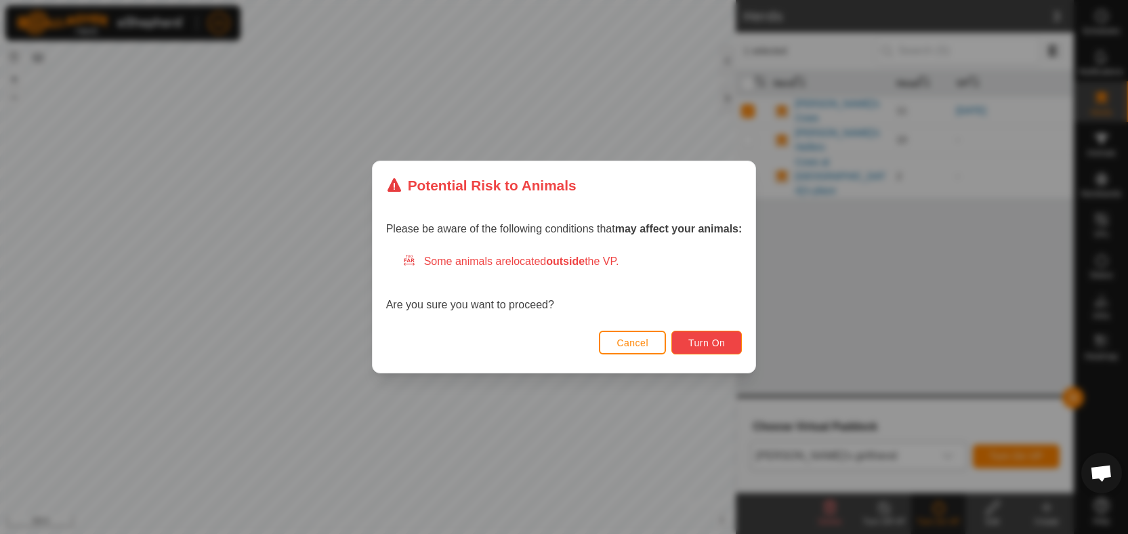
click at [692, 339] on span "Turn On" at bounding box center [706, 342] width 37 height 11
